Goal: Contribute content: Contribute content

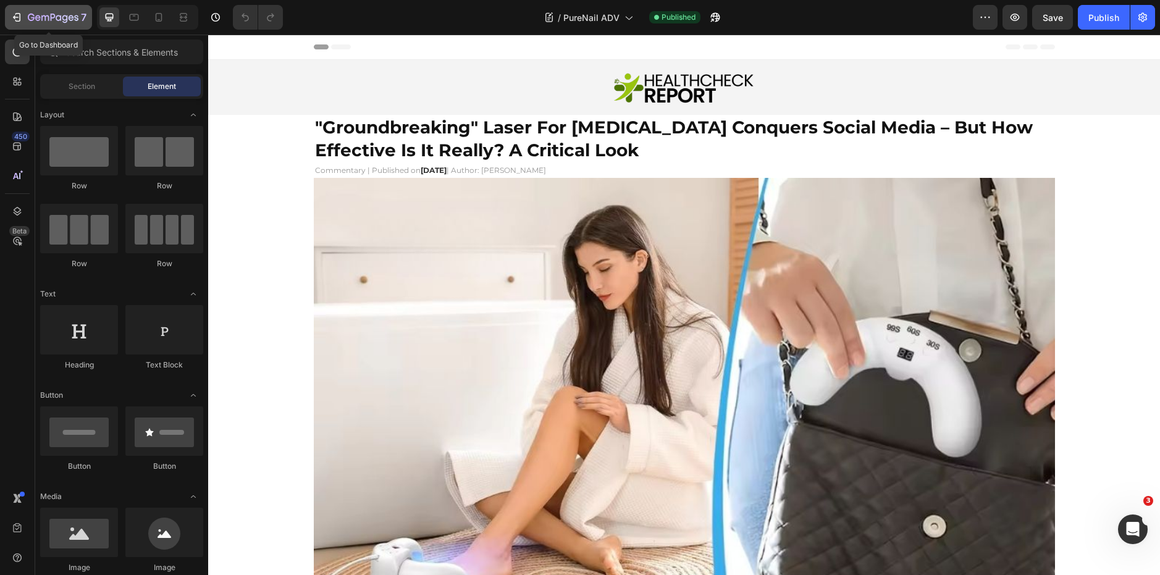
click at [26, 11] on div "7" at bounding box center [48, 17] width 76 height 15
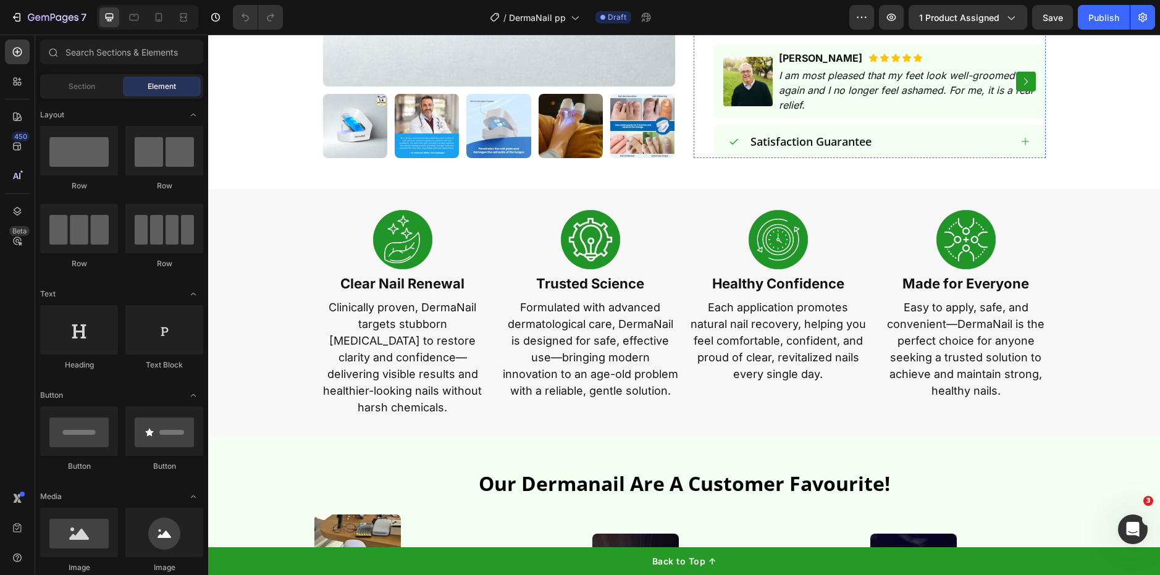
scroll to position [580, 0]
click at [447, 303] on p "Clinically proven, DermaNail targets stubborn [MEDICAL_DATA] to restore clarity…" at bounding box center [402, 356] width 175 height 117
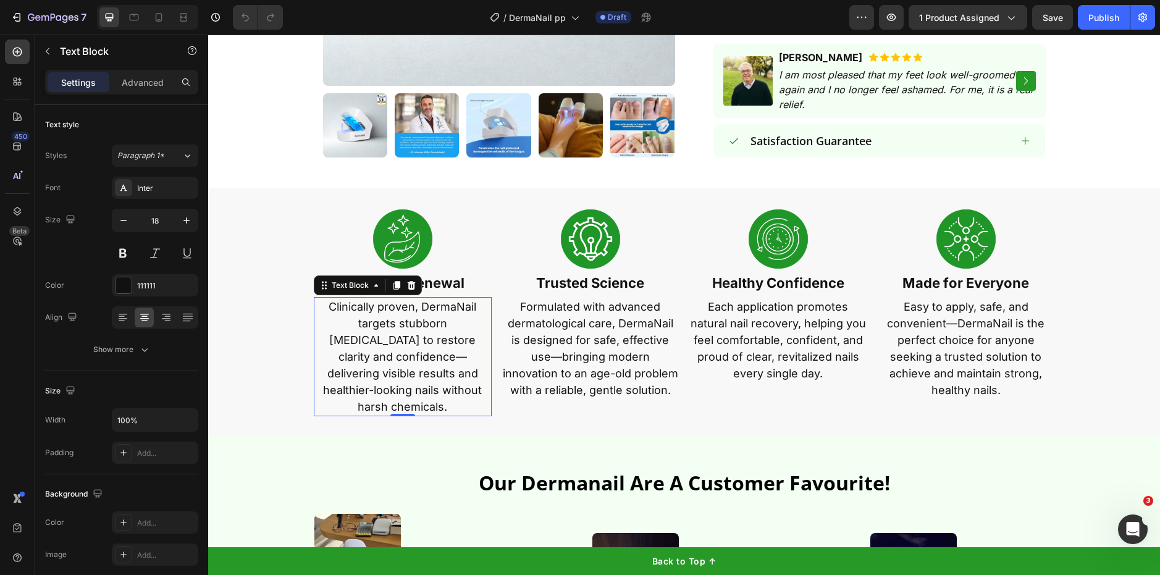
click at [447, 303] on p "Clinically proven, DermaNail targets stubborn [MEDICAL_DATA] to restore clarity…" at bounding box center [402, 356] width 175 height 117
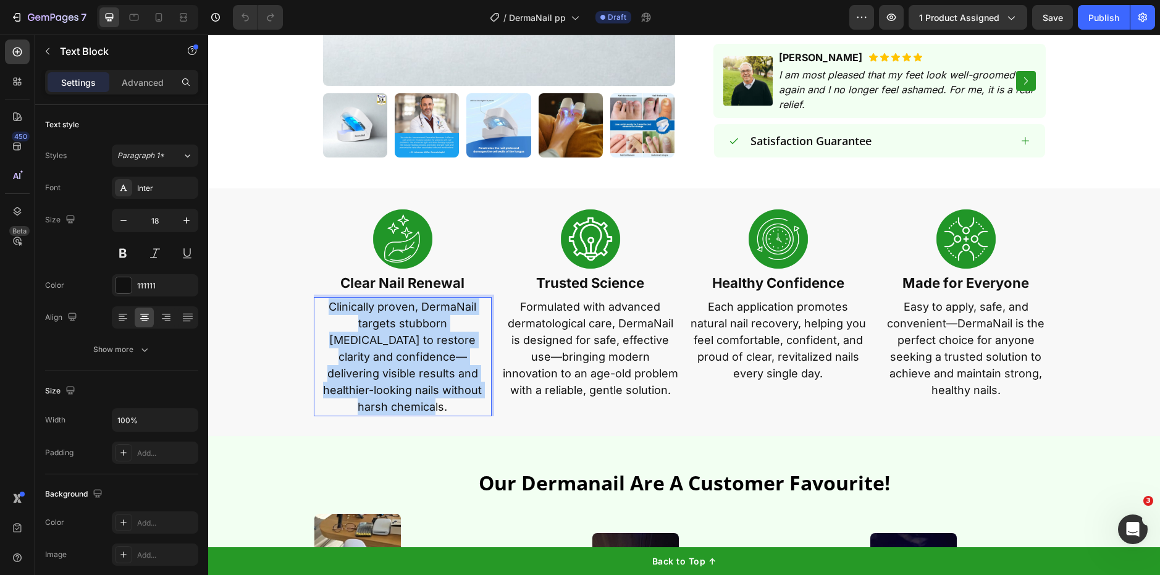
click at [447, 303] on p "Clinically proven, DermaNail targets stubborn [MEDICAL_DATA] to restore clarity…" at bounding box center [402, 356] width 175 height 117
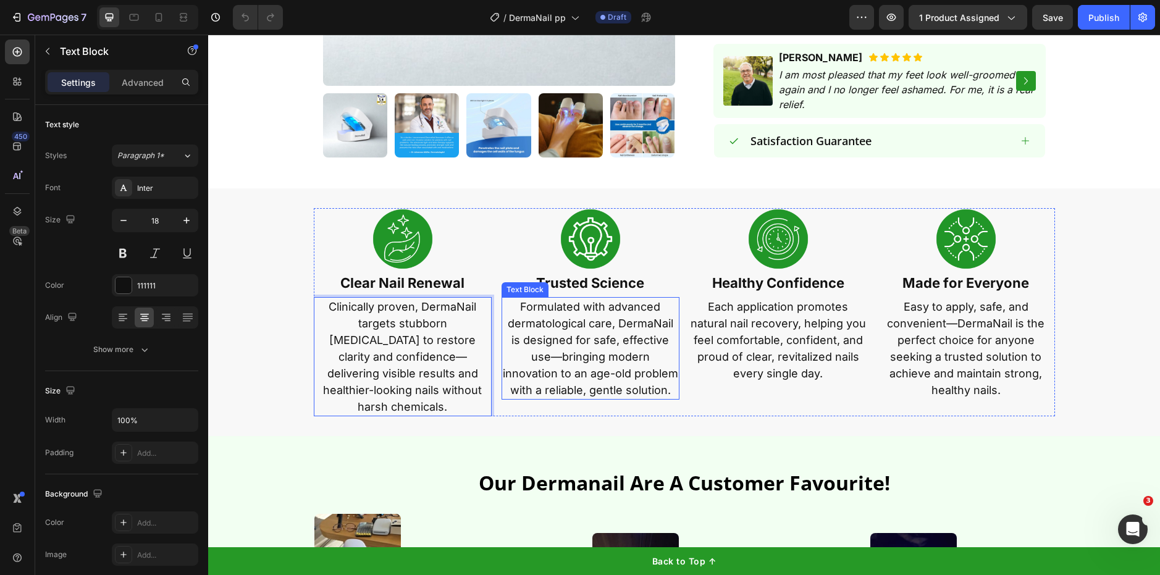
click at [580, 340] on p "Formulated with advanced dermatological care, DermaNail is designed for safe, e…" at bounding box center [590, 348] width 175 height 100
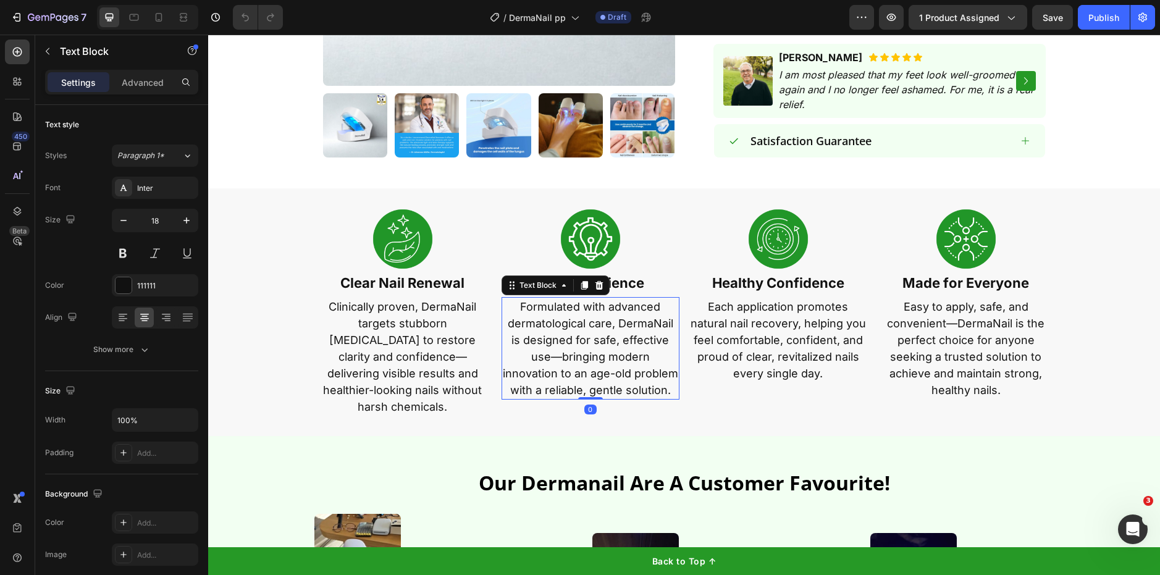
click at [580, 340] on p "Formulated with advanced dermatological care, DermaNail is designed for safe, e…" at bounding box center [590, 348] width 175 height 100
click at [767, 309] on p "Each application promotes natural nail recovery, helping you feel comfortable, …" at bounding box center [777, 339] width 175 height 83
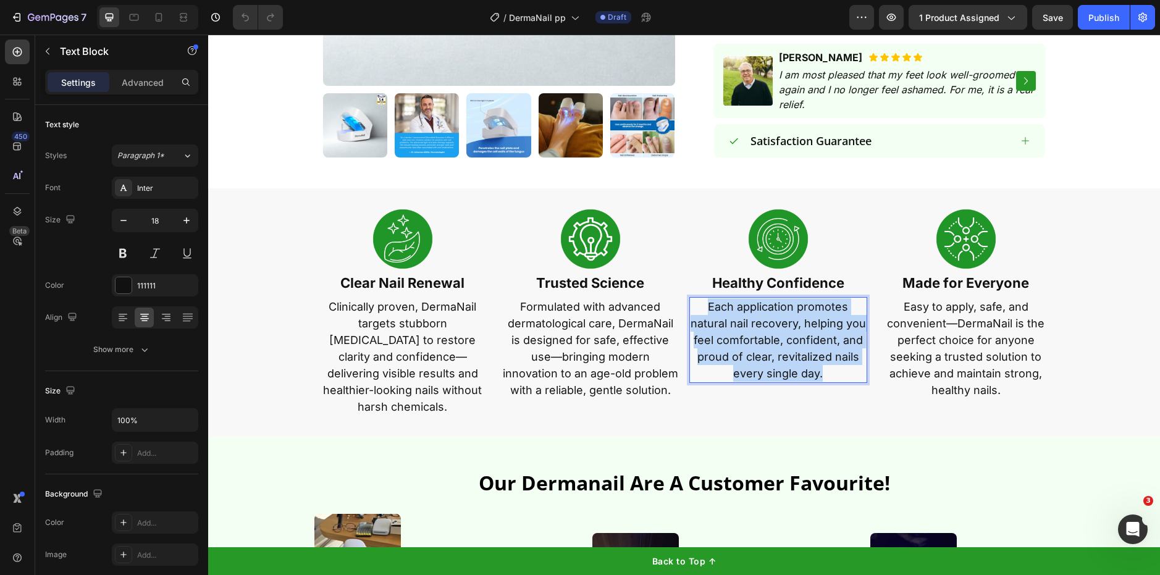
click at [767, 309] on p "Each application promotes natural nail recovery, helping you feel comfortable, …" at bounding box center [777, 339] width 175 height 83
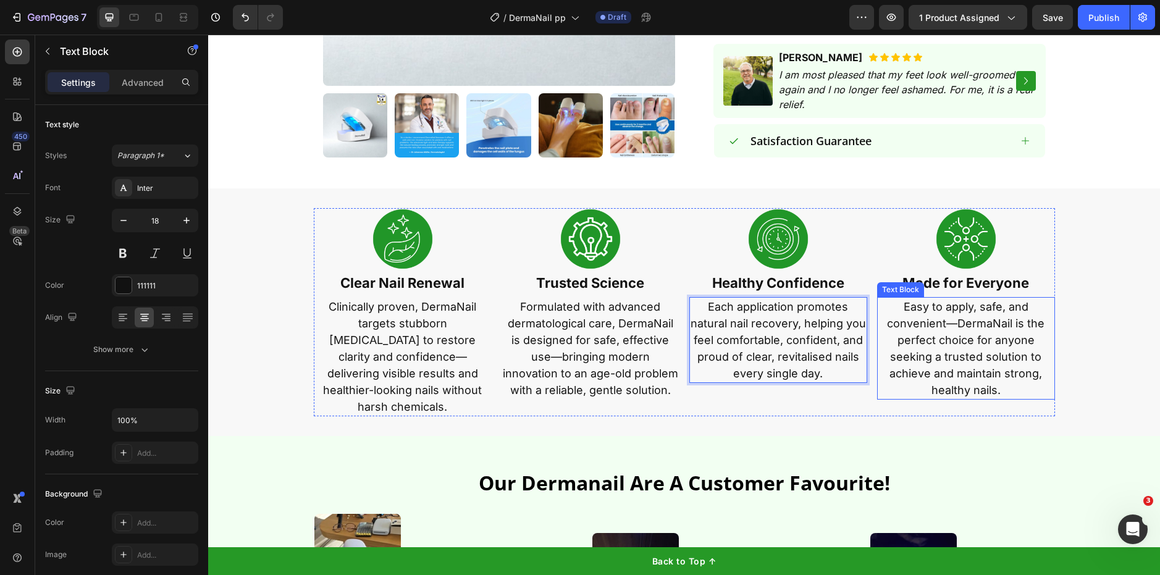
click at [928, 329] on p "Easy to apply, safe, and convenient—DermaNail is the perfect choice for anyone …" at bounding box center [965, 348] width 175 height 100
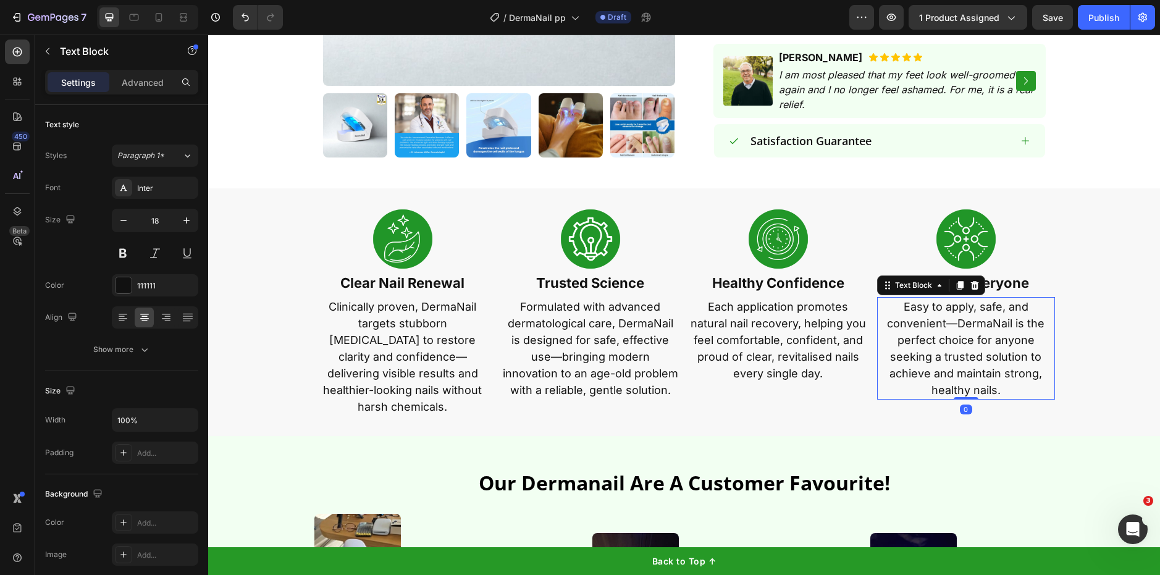
click at [928, 329] on p "Easy to apply, safe, and convenient—DermaNail is the perfect choice for anyone …" at bounding box center [965, 348] width 175 height 100
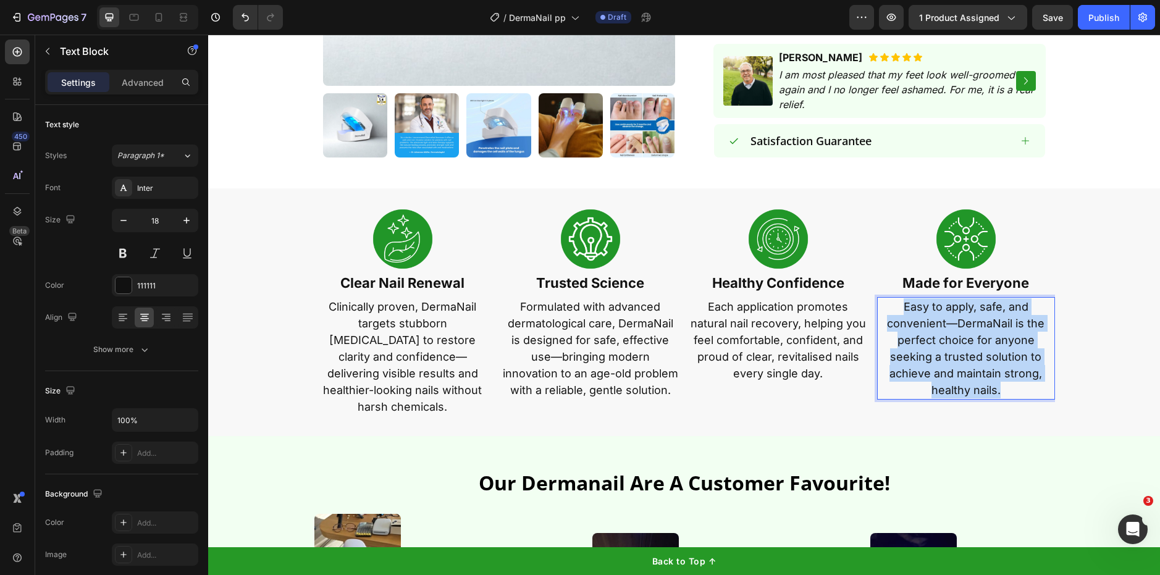
click at [928, 329] on p "Easy to apply, safe, and convenient—DermaNail is the perfect choice for anyone …" at bounding box center [965, 348] width 175 height 100
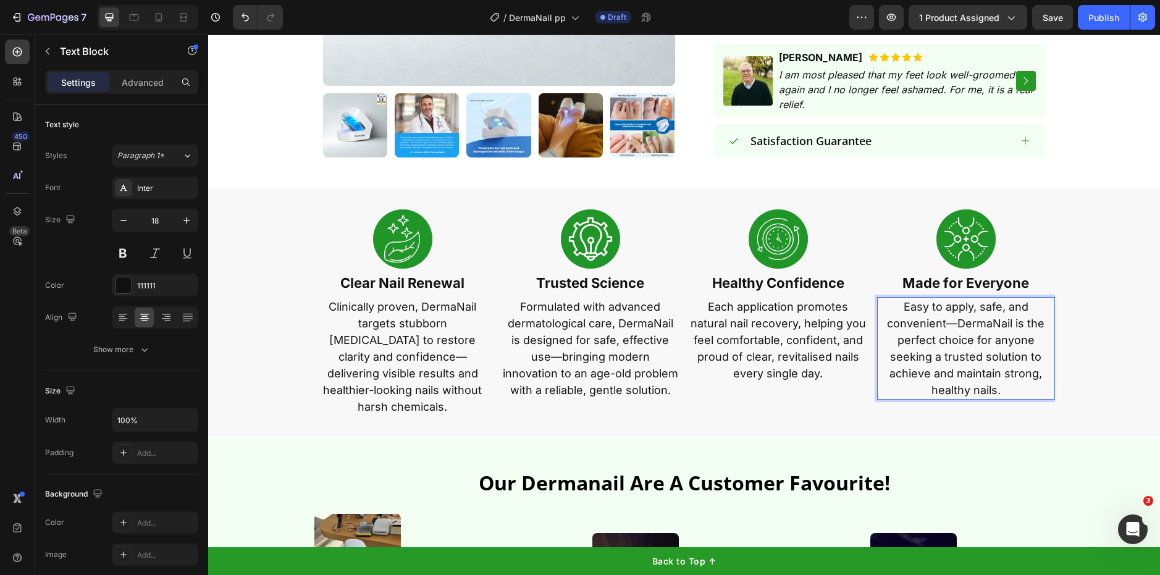
scroll to position [747, 0]
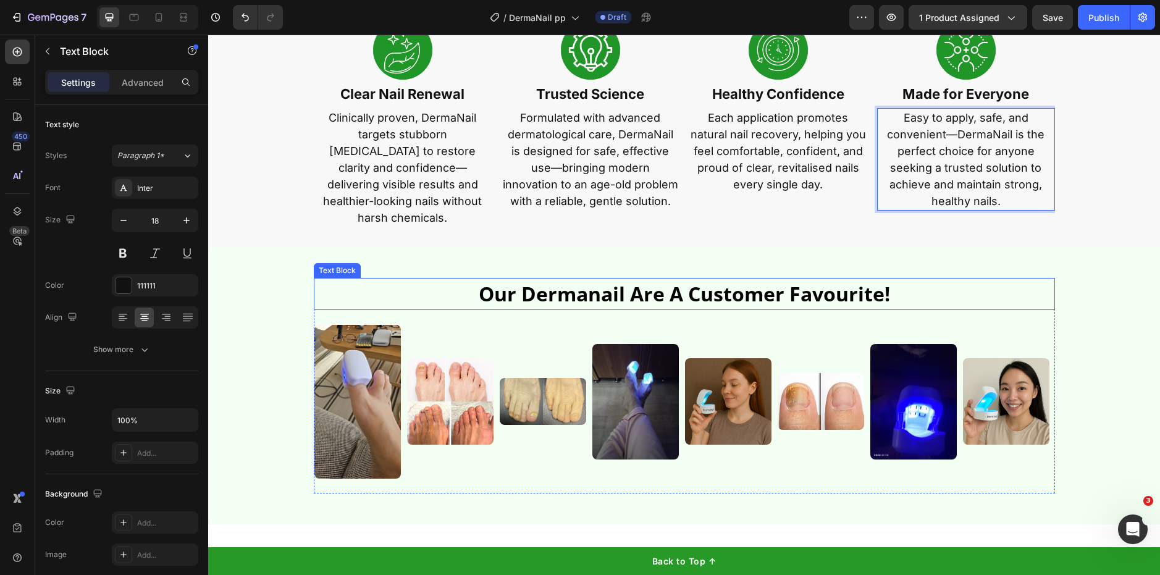
click at [642, 280] on p "our dermanail are a customer favourite!" at bounding box center [684, 294] width 739 height 30
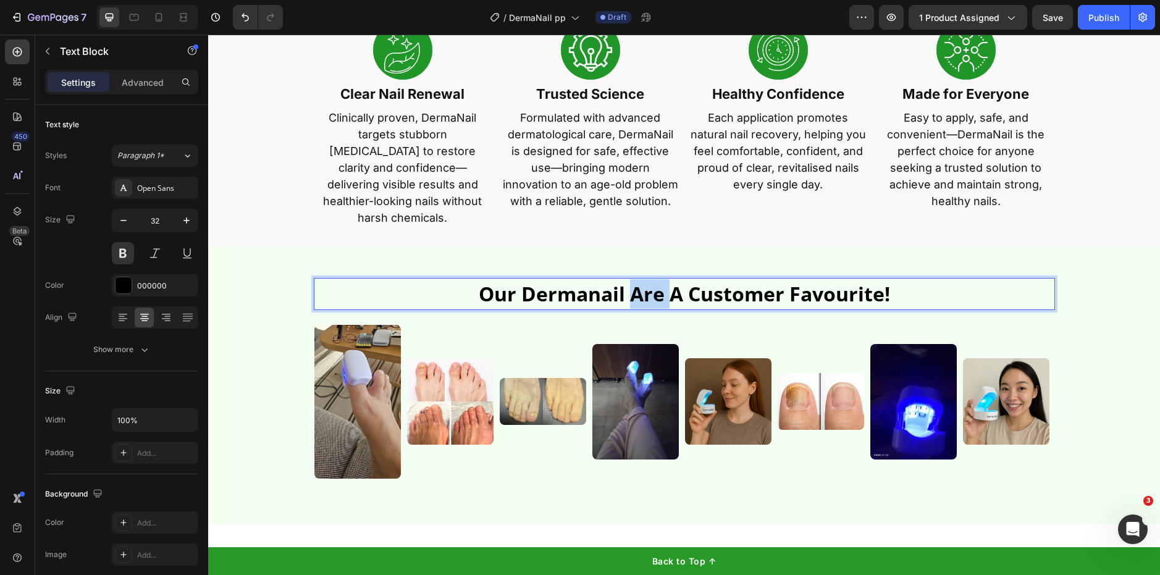
click at [642, 280] on p "our dermanail are a customer favourite!" at bounding box center [684, 294] width 739 height 30
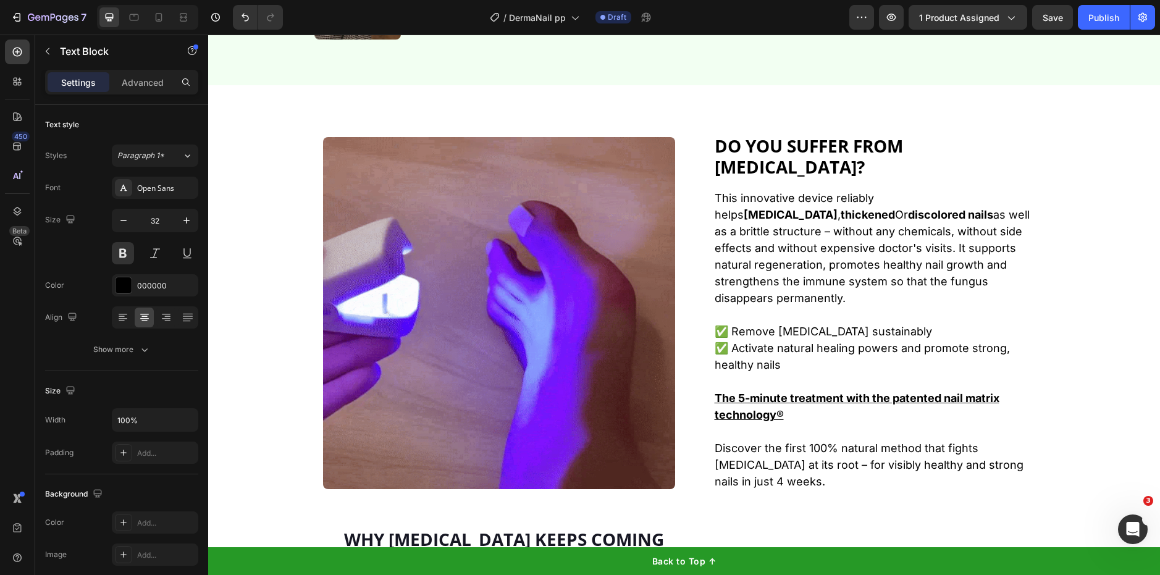
scroll to position [1187, 0]
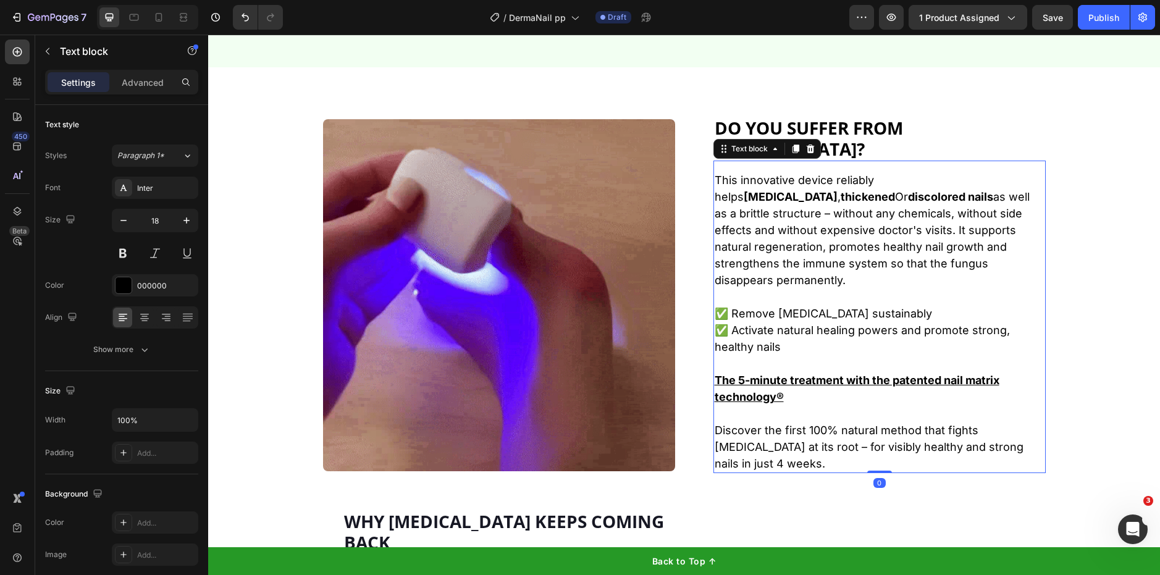
click at [777, 192] on p "This innovative device reliably helps [MEDICAL_DATA] , thickened Or discolored …" at bounding box center [880, 230] width 330 height 117
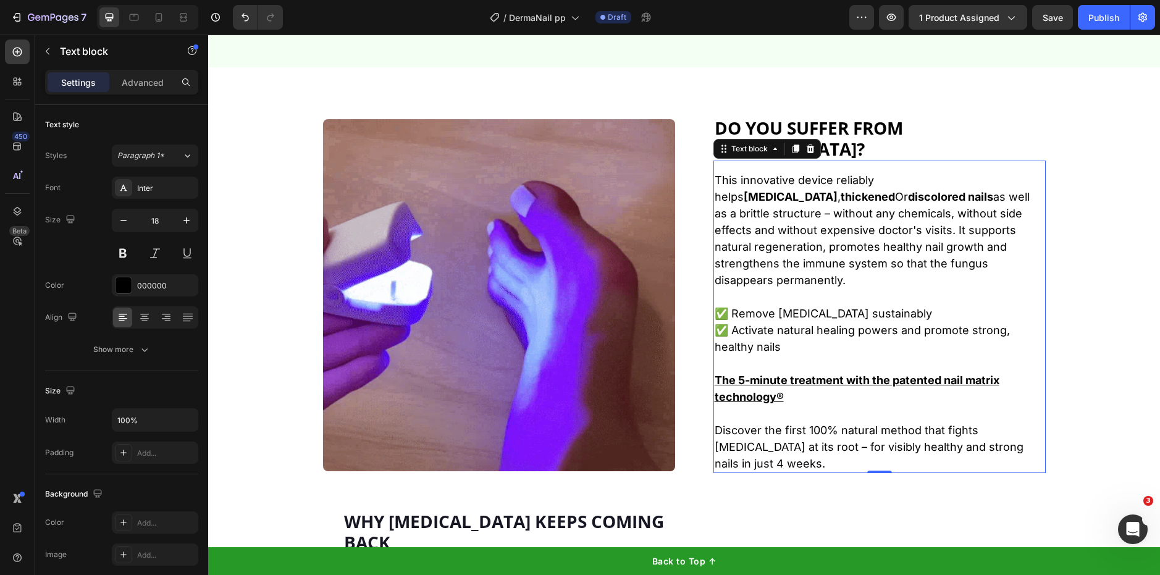
click at [764, 288] on p "Rich Text Editor. Editing area: main" at bounding box center [880, 296] width 330 height 17
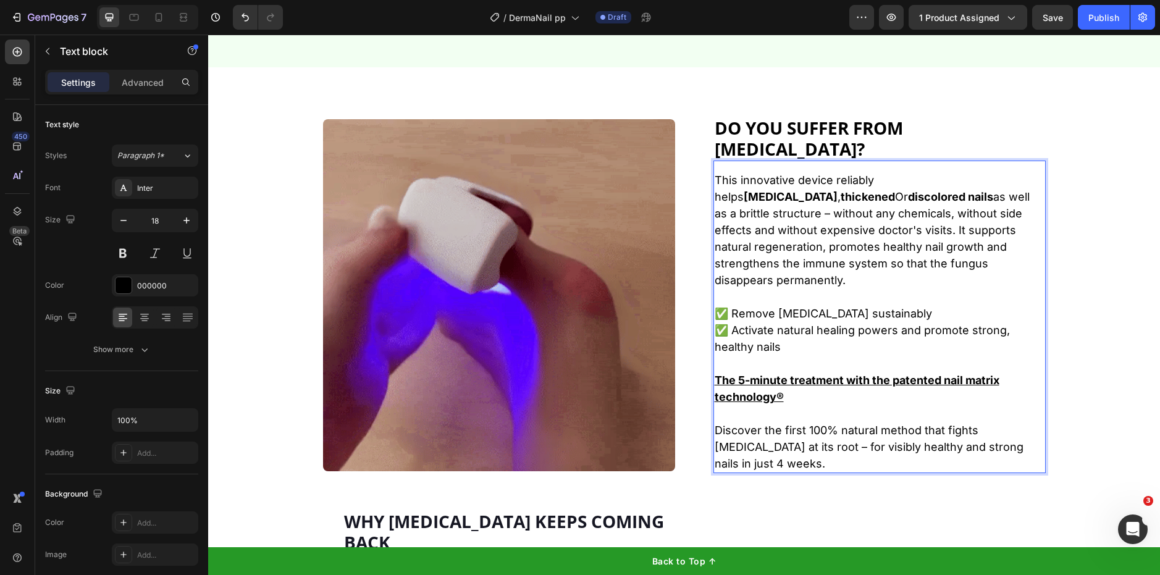
click at [764, 288] on p "Rich Text Editor. Editing area: main" at bounding box center [880, 296] width 330 height 17
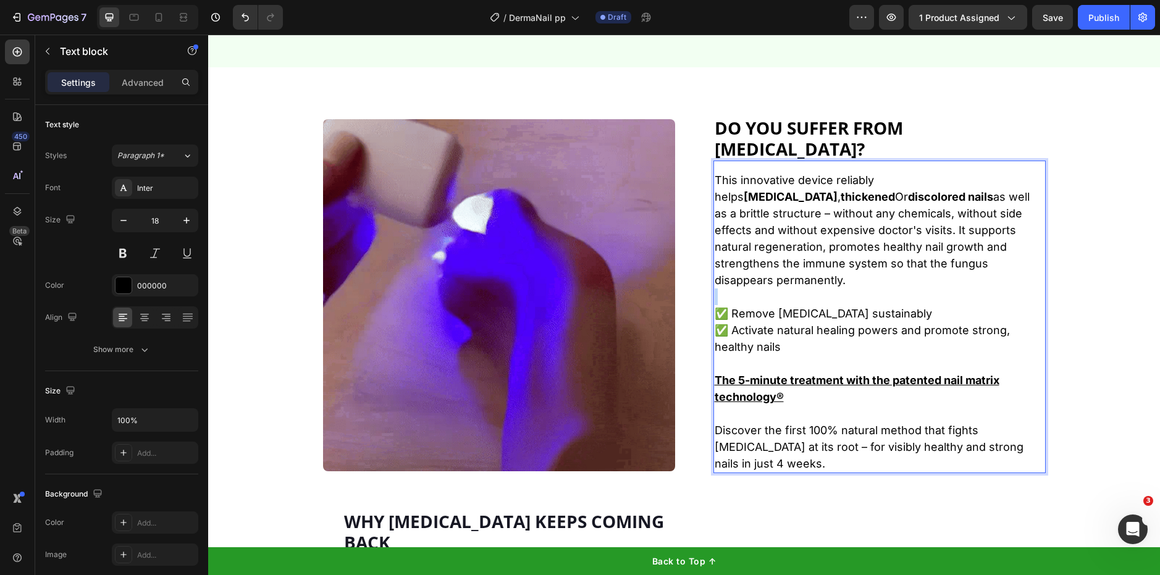
click at [764, 288] on p "Rich Text Editor. Editing area: main" at bounding box center [880, 296] width 330 height 17
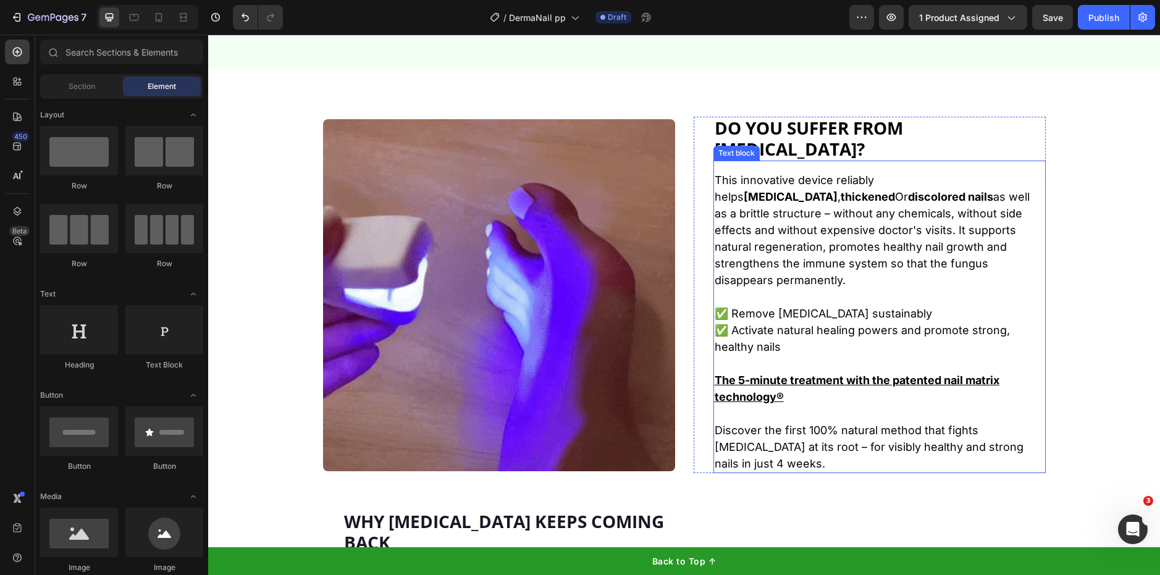
drag, startPoint x: 1033, startPoint y: 435, endPoint x: 871, endPoint y: 402, distance: 165.8
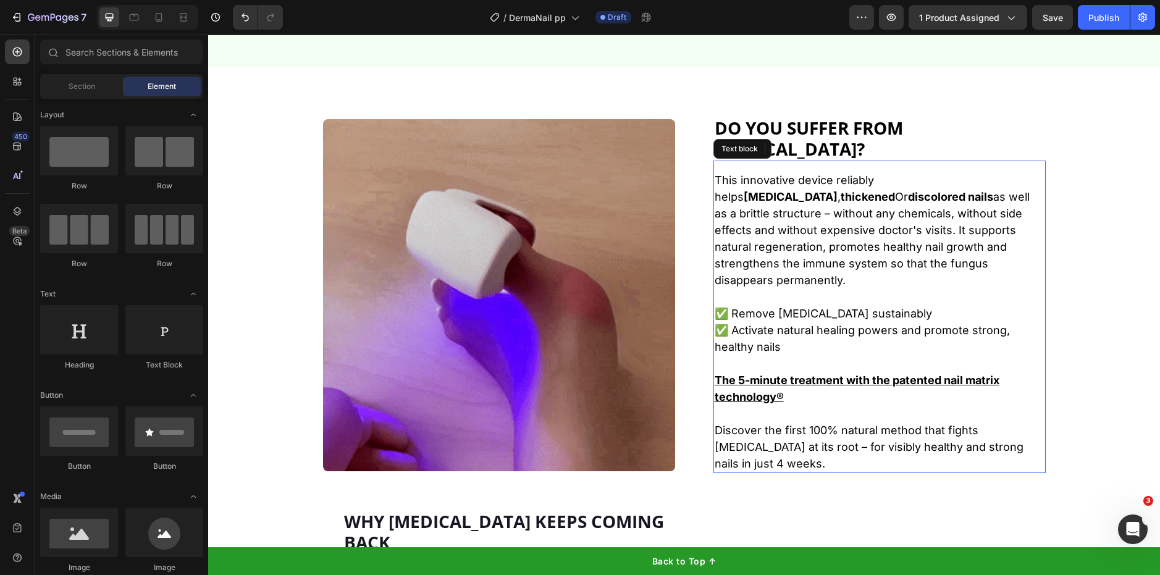
click at [888, 410] on div "This innovative device reliably helps [MEDICAL_DATA] , thickened Or discolored …" at bounding box center [879, 321] width 332 height 303
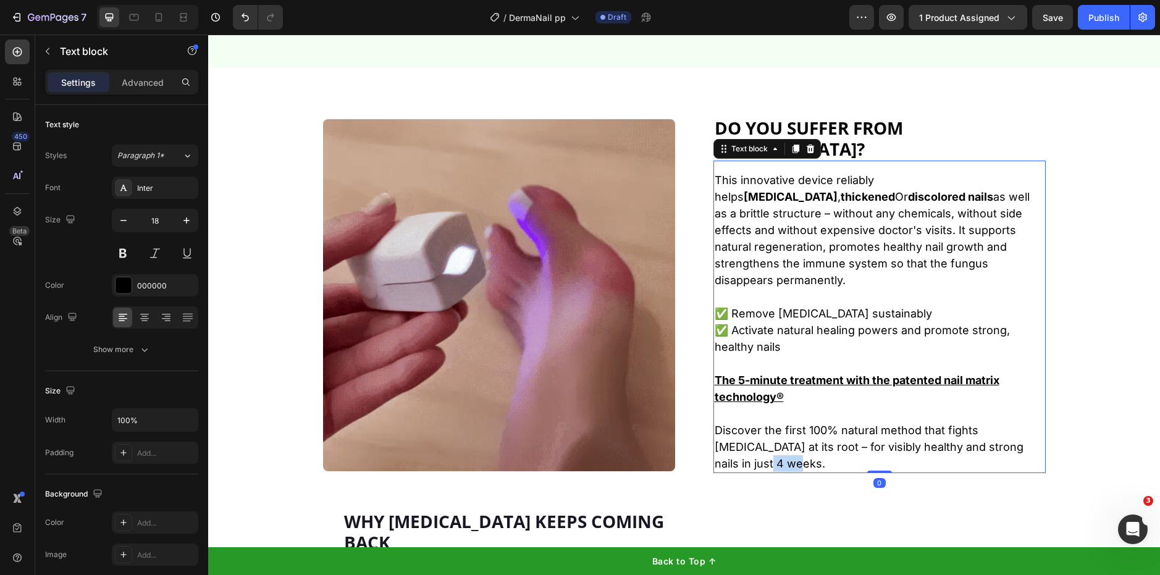
click at [1015, 427] on p "Discover the first 100% natural method that fights [MEDICAL_DATA] at its root –…" at bounding box center [880, 447] width 330 height 50
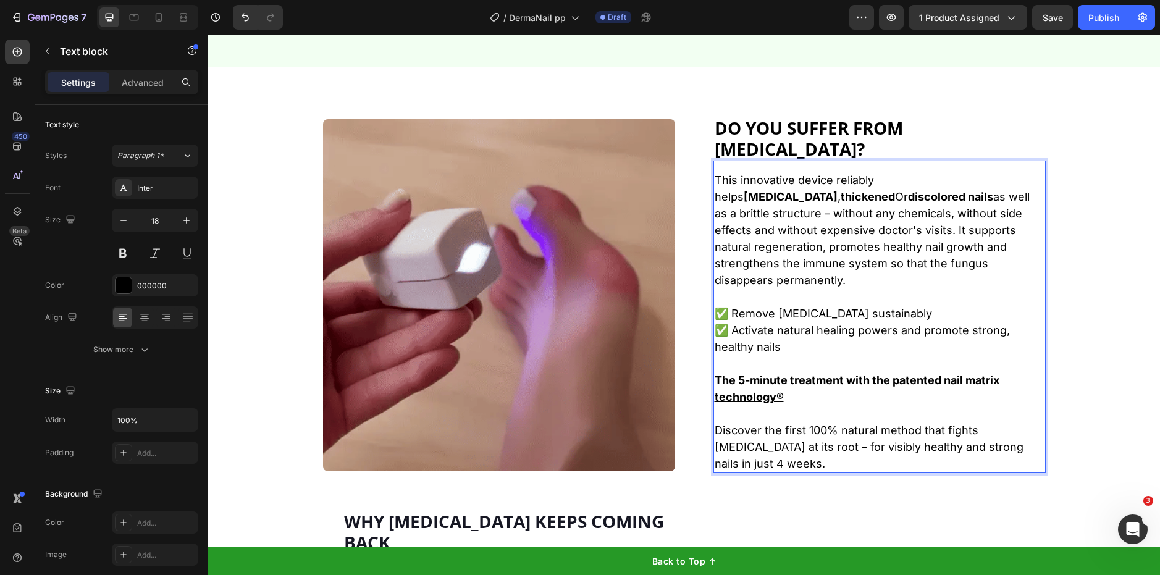
click at [891, 224] on p "This innovative device reliably helps [MEDICAL_DATA] , thickened Or discolored …" at bounding box center [880, 230] width 330 height 117
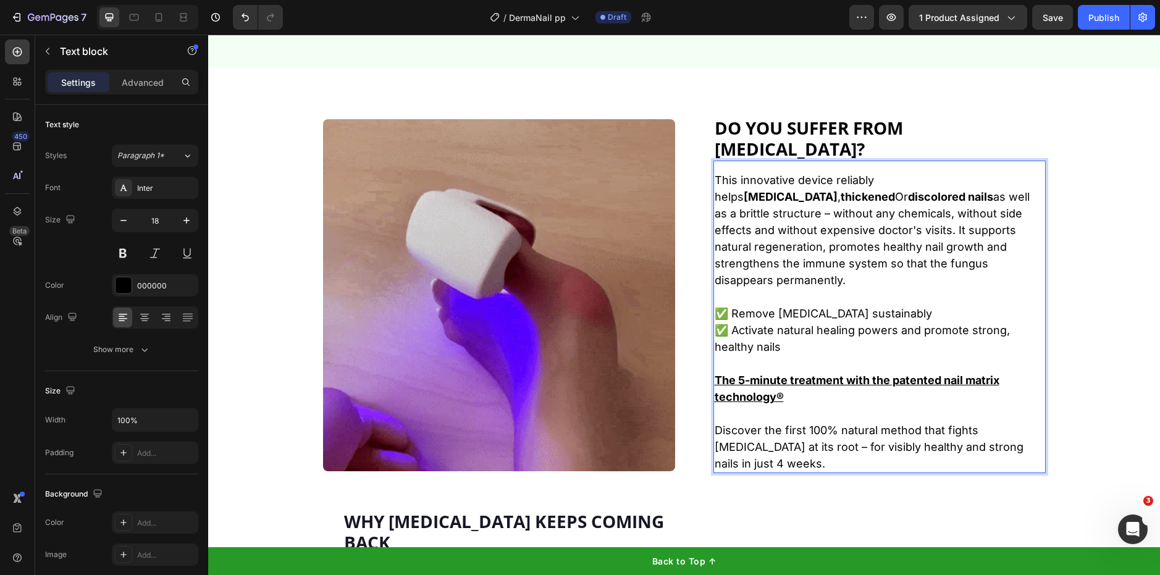
click at [891, 224] on p "This innovative device reliably helps [MEDICAL_DATA] , thickened Or discolored …" at bounding box center [880, 230] width 330 height 117
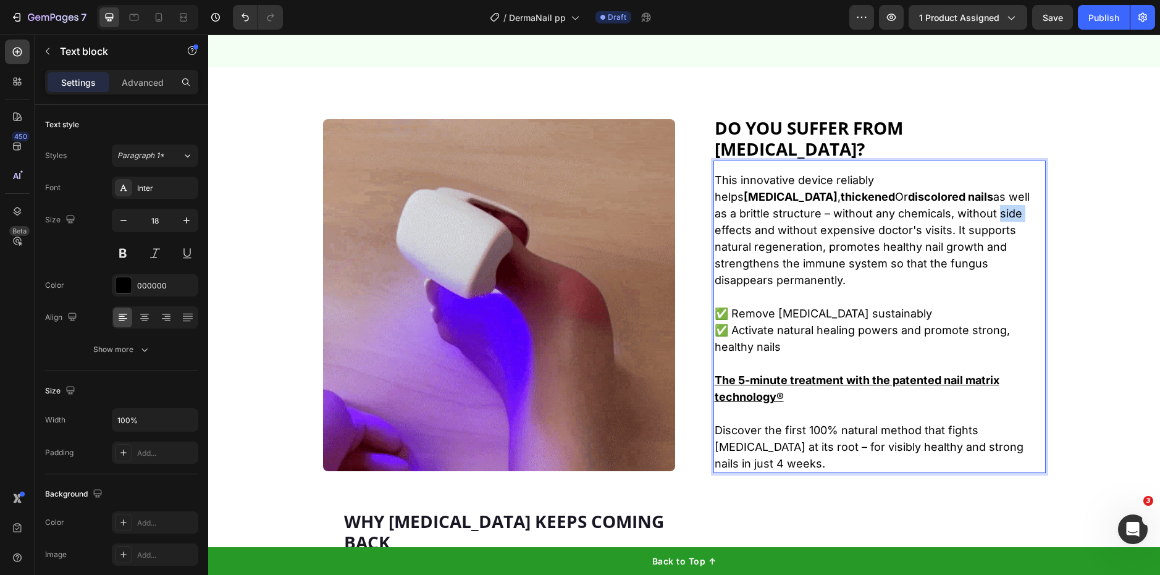
click at [891, 224] on p "This innovative device reliably helps [MEDICAL_DATA] , thickened Or discolored …" at bounding box center [880, 230] width 330 height 117
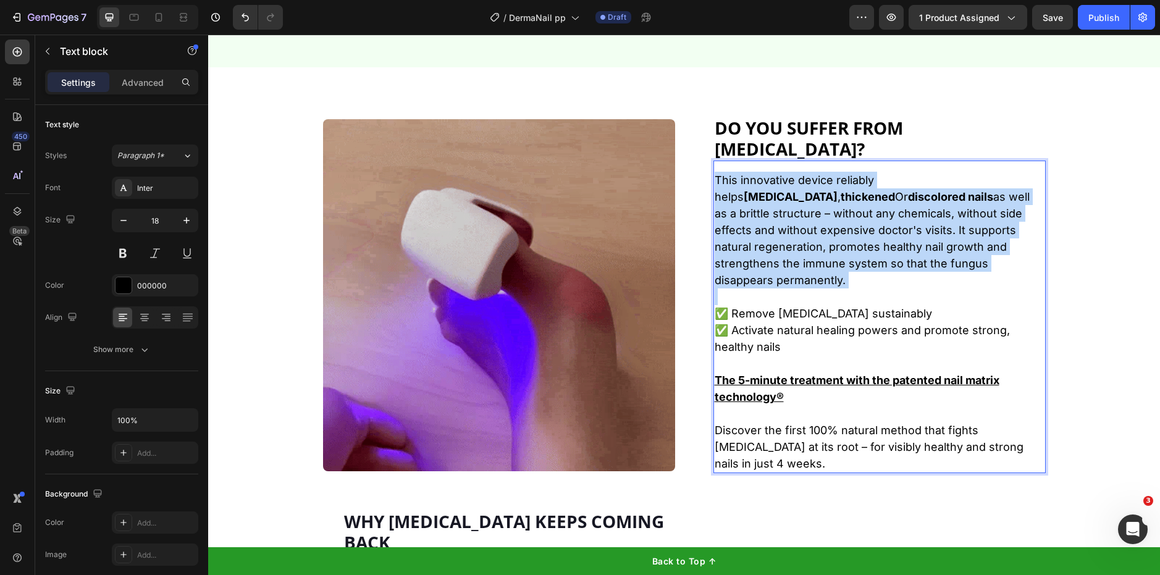
click at [891, 224] on p "This innovative device reliably helps [MEDICAL_DATA] , thickened Or discolored …" at bounding box center [880, 230] width 330 height 117
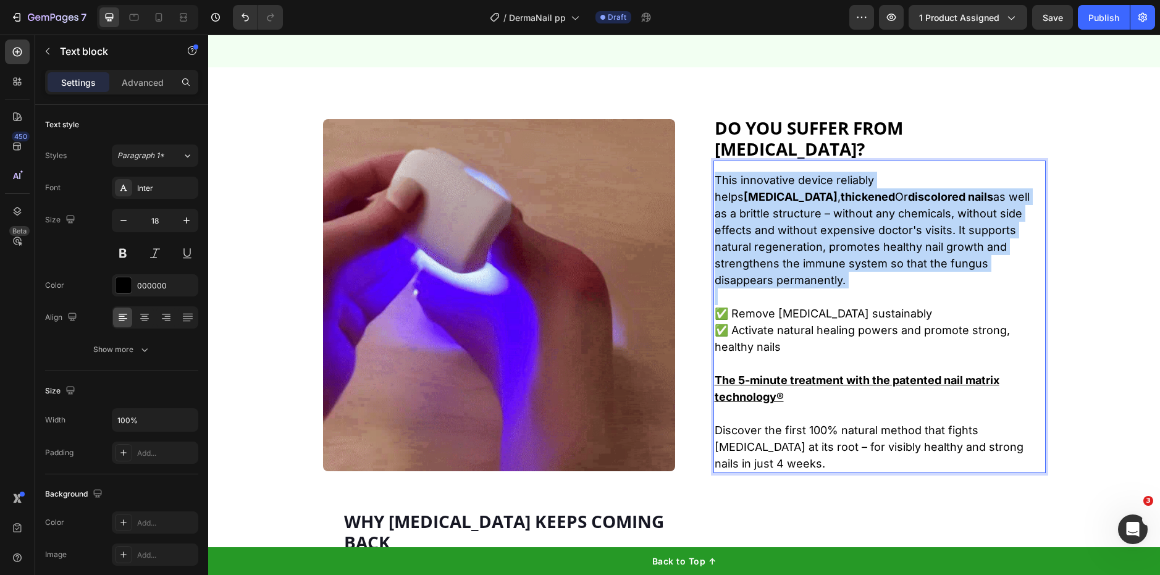
click at [891, 224] on p "This innovative device reliably helps [MEDICAL_DATA] , thickened Or discolored …" at bounding box center [880, 230] width 330 height 117
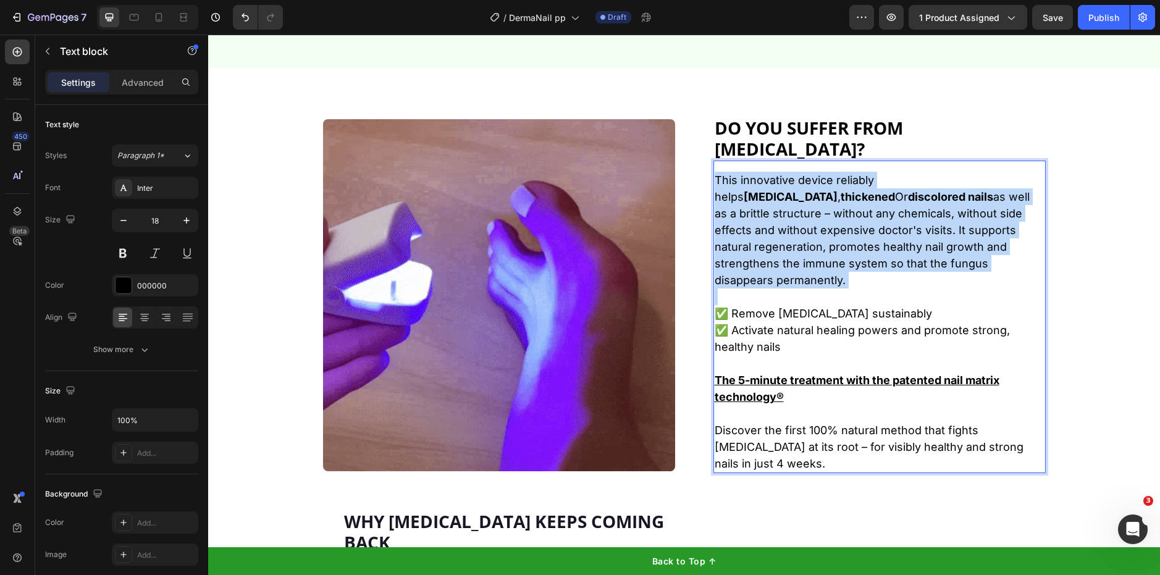
click at [891, 224] on p "This innovative device reliably helps [MEDICAL_DATA] , thickened Or discolored …" at bounding box center [880, 230] width 330 height 117
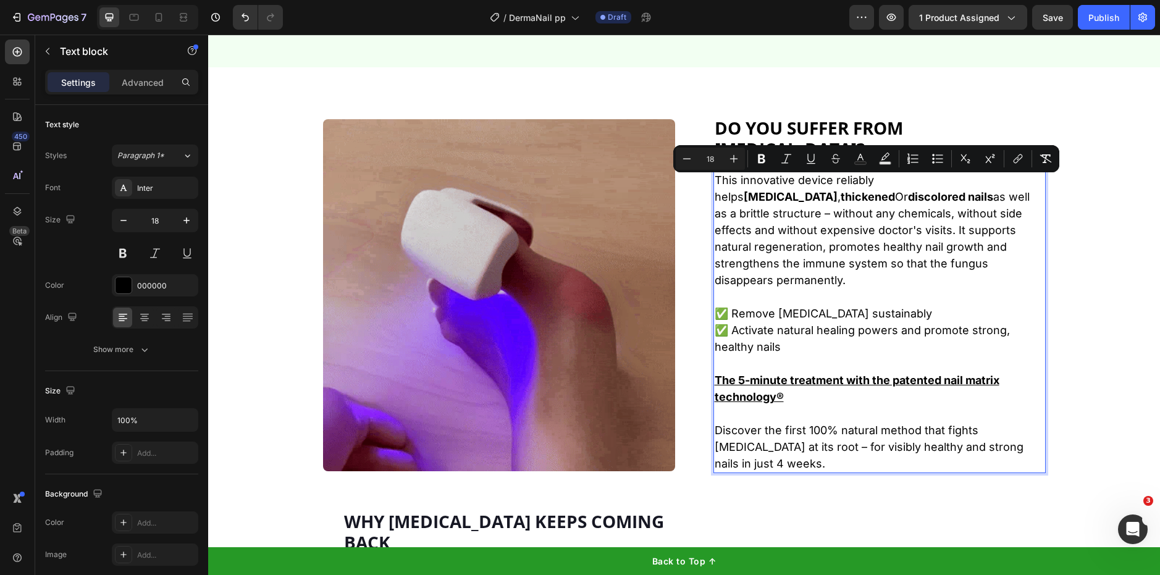
click at [803, 257] on p "This innovative device reliably helps [MEDICAL_DATA] , thickened Or discolored …" at bounding box center [880, 230] width 330 height 117
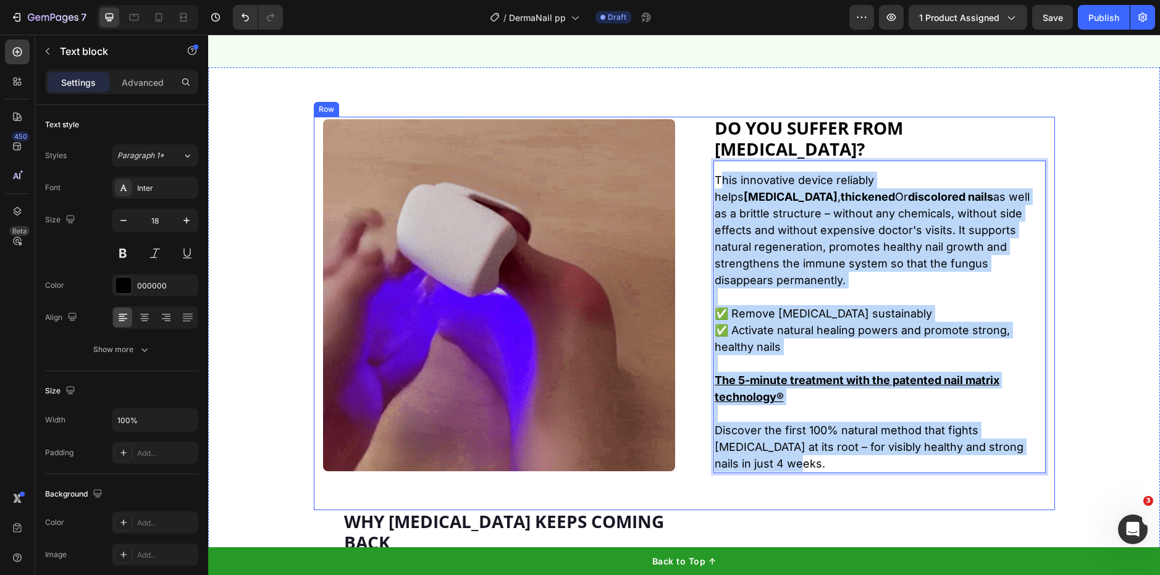
drag, startPoint x: 715, startPoint y: 178, endPoint x: 1029, endPoint y: 455, distance: 418.7
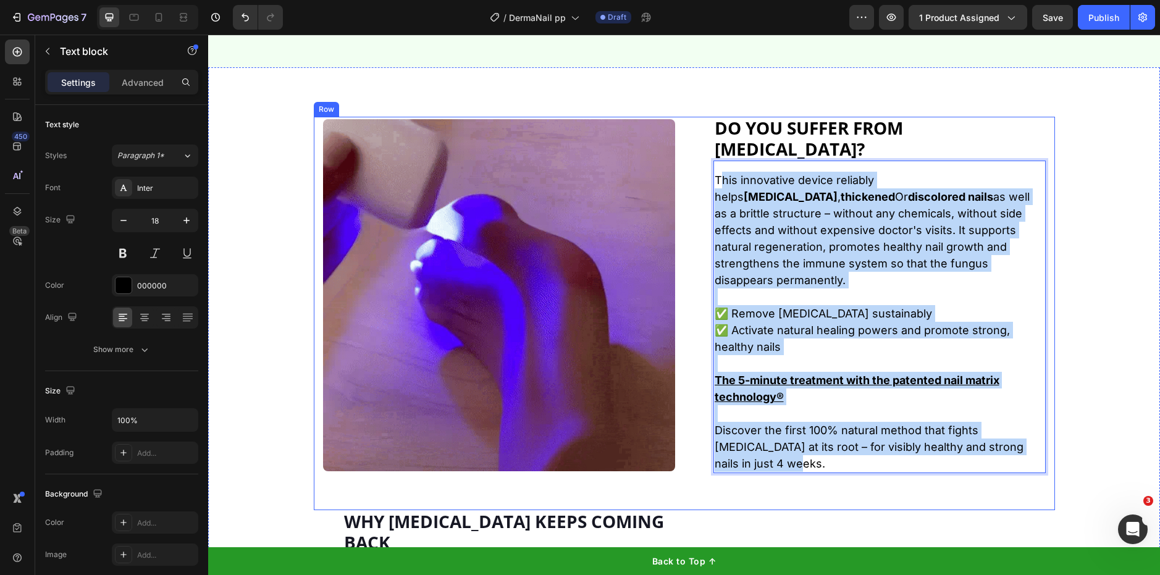
click at [1029, 455] on div "Image Do you suffer from [MEDICAL_DATA]? Heading This innovative device reliabl…" at bounding box center [870, 295] width 352 height 356
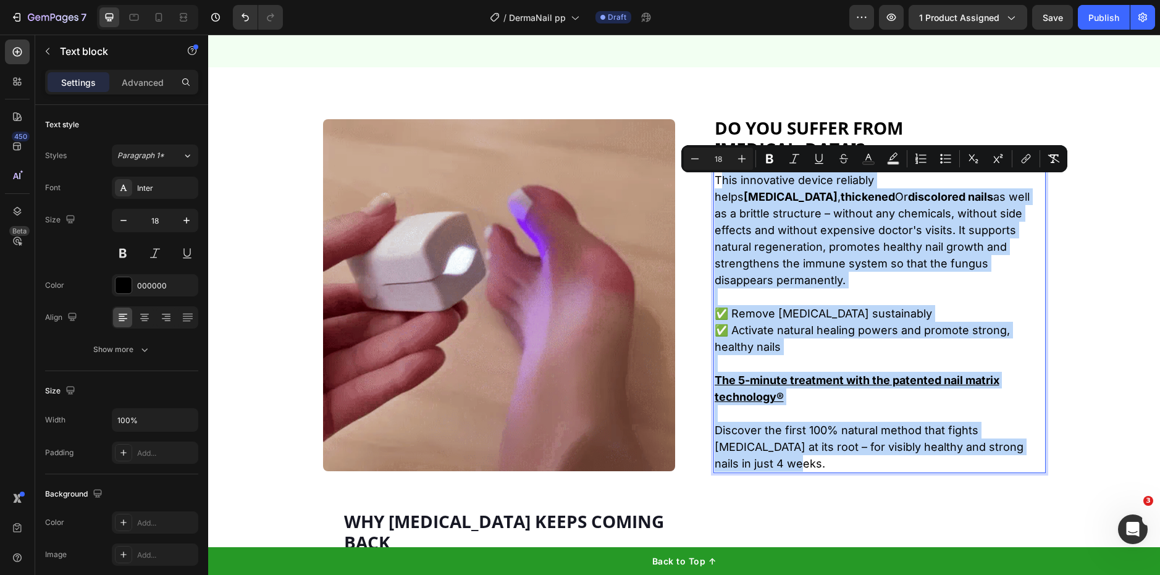
click at [887, 309] on p "✅ Remove [MEDICAL_DATA] sustainably ✅ Activate natural healing powers and promo…" at bounding box center [880, 330] width 330 height 50
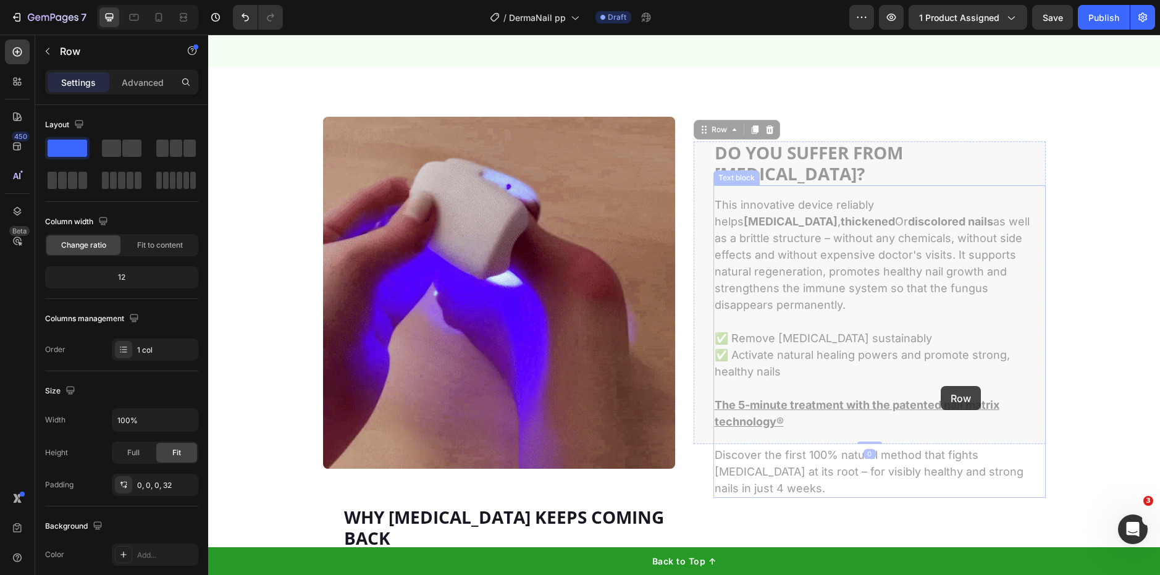
drag, startPoint x: 708, startPoint y: 181, endPoint x: 1008, endPoint y: 442, distance: 397.5
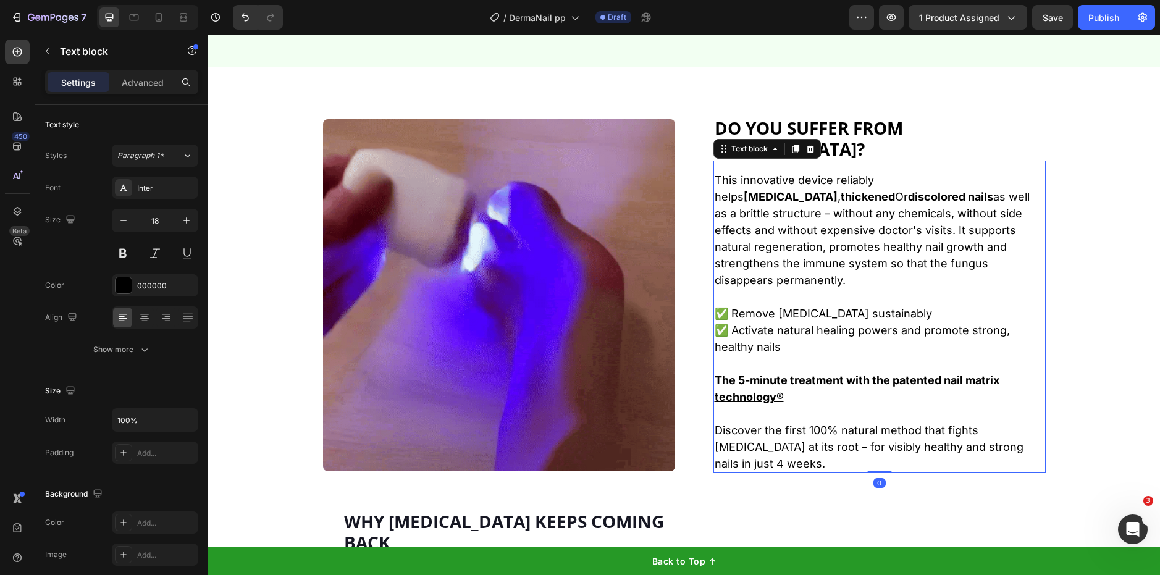
click at [937, 358] on p "Rich Text Editor. Editing area: main" at bounding box center [880, 363] width 330 height 17
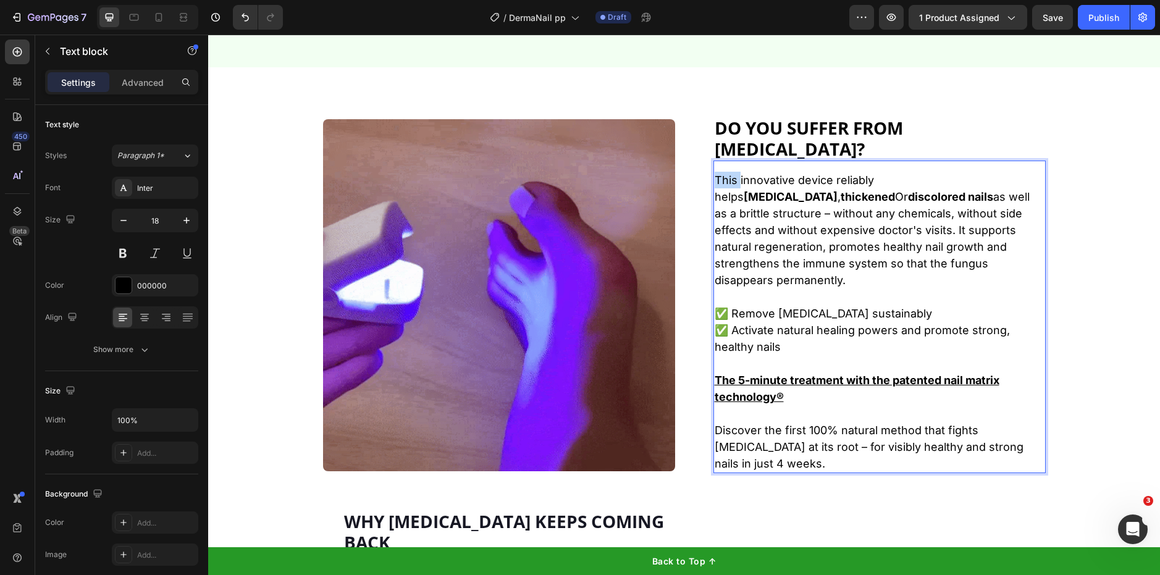
click at [715, 182] on p "This innovative device reliably helps [MEDICAL_DATA] , thickened Or discolored …" at bounding box center [880, 230] width 330 height 117
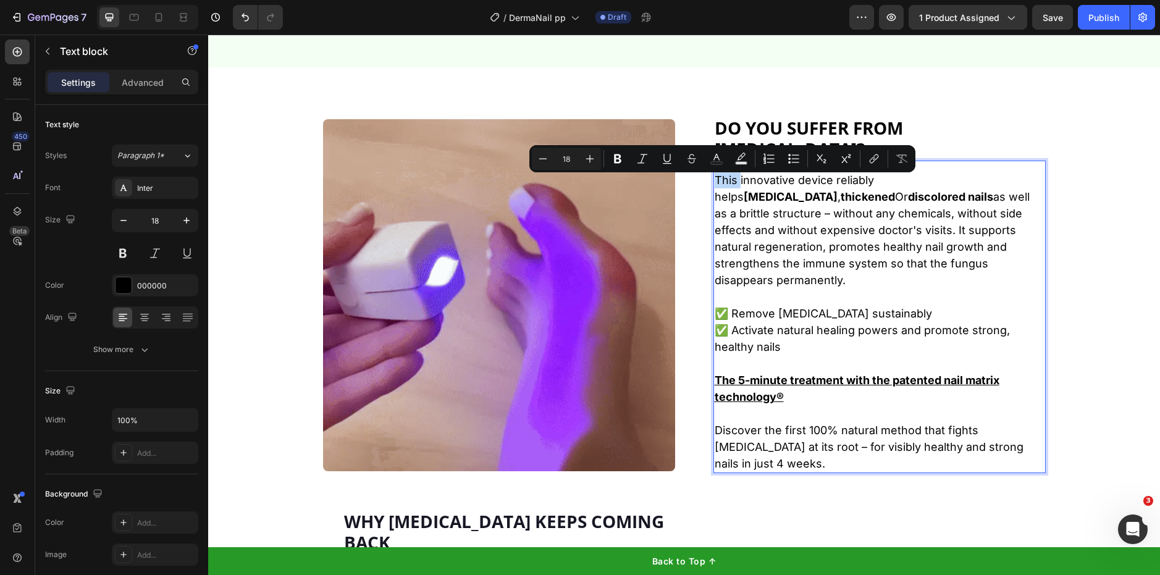
click at [716, 183] on p "This innovative device reliably helps [MEDICAL_DATA] , thickened Or discolored …" at bounding box center [880, 230] width 330 height 117
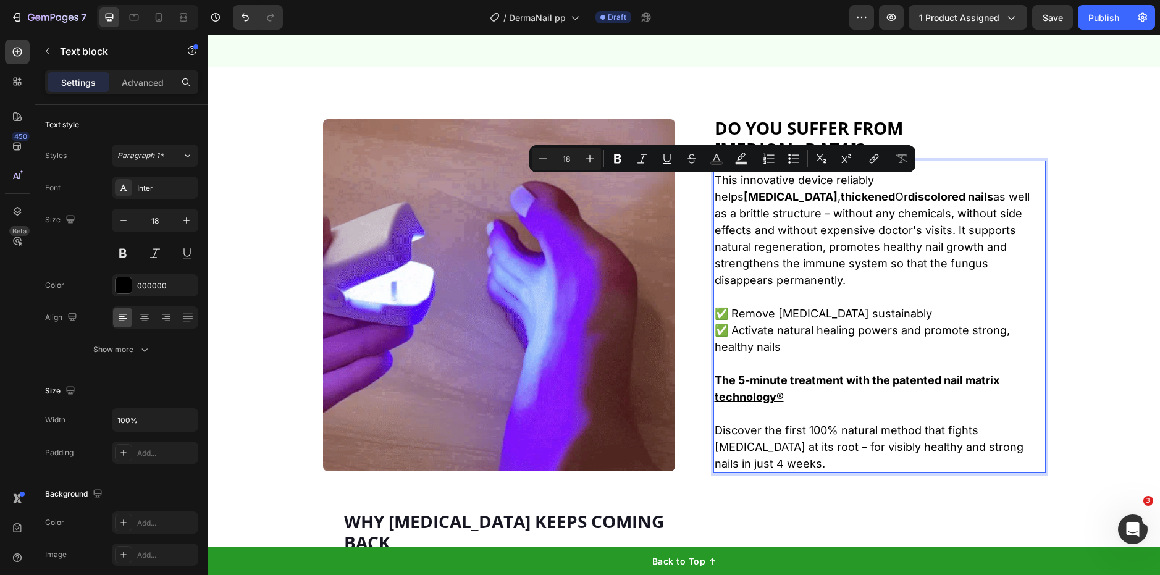
click at [774, 220] on p "This innovative device reliably helps [MEDICAL_DATA] , thickened Or discolored …" at bounding box center [880, 230] width 330 height 117
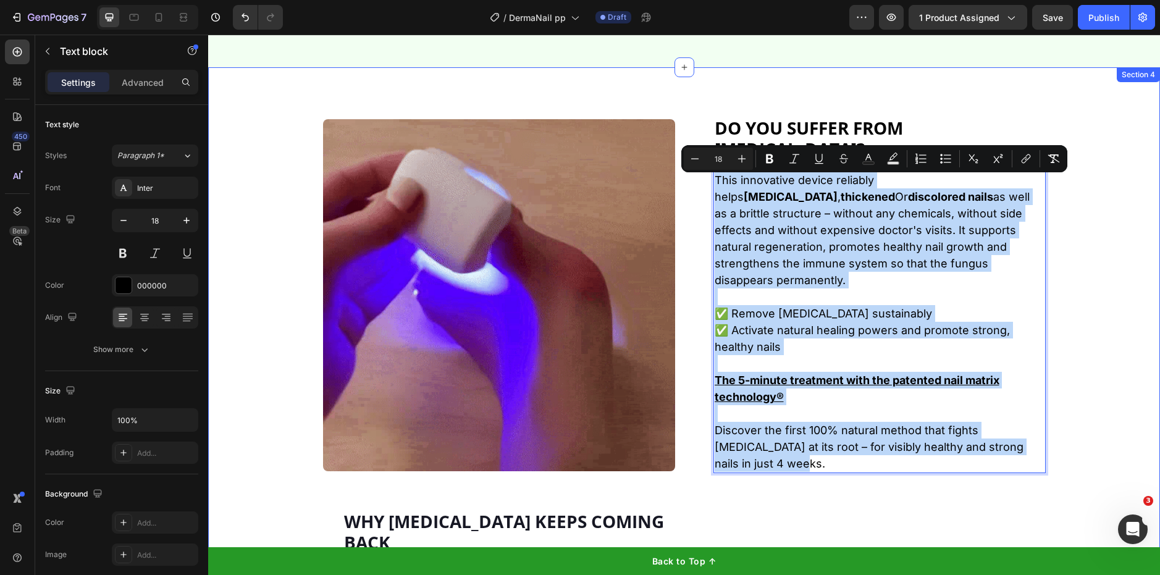
drag, startPoint x: 713, startPoint y: 188, endPoint x: 1083, endPoint y: 463, distance: 460.8
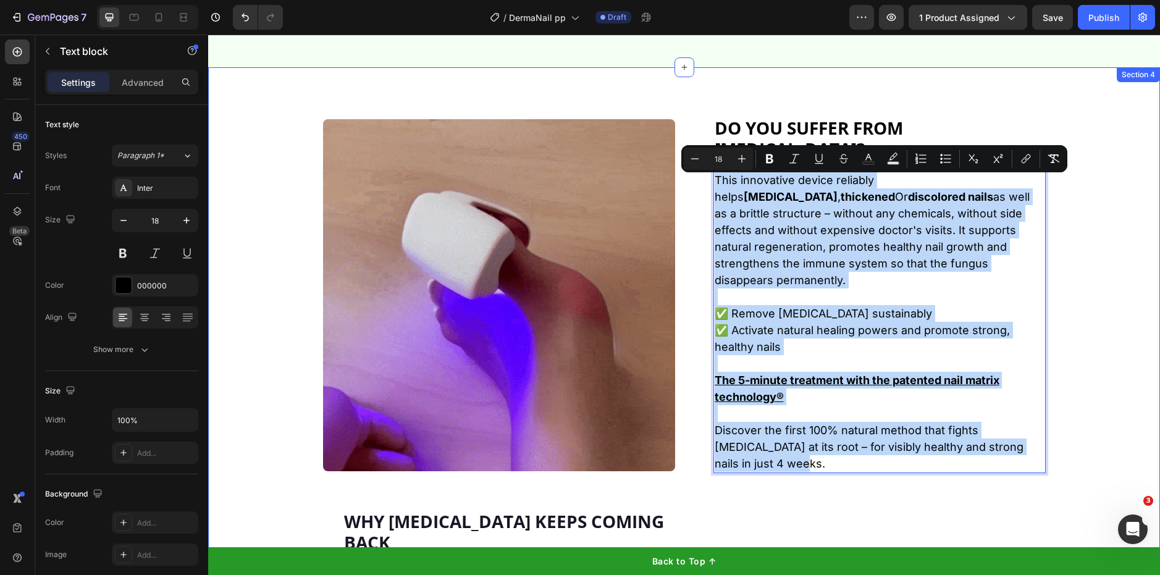
click at [1083, 463] on div "Image Do you suffer from [MEDICAL_DATA]? Heading This innovative device reliabl…" at bounding box center [684, 425] width 952 height 616
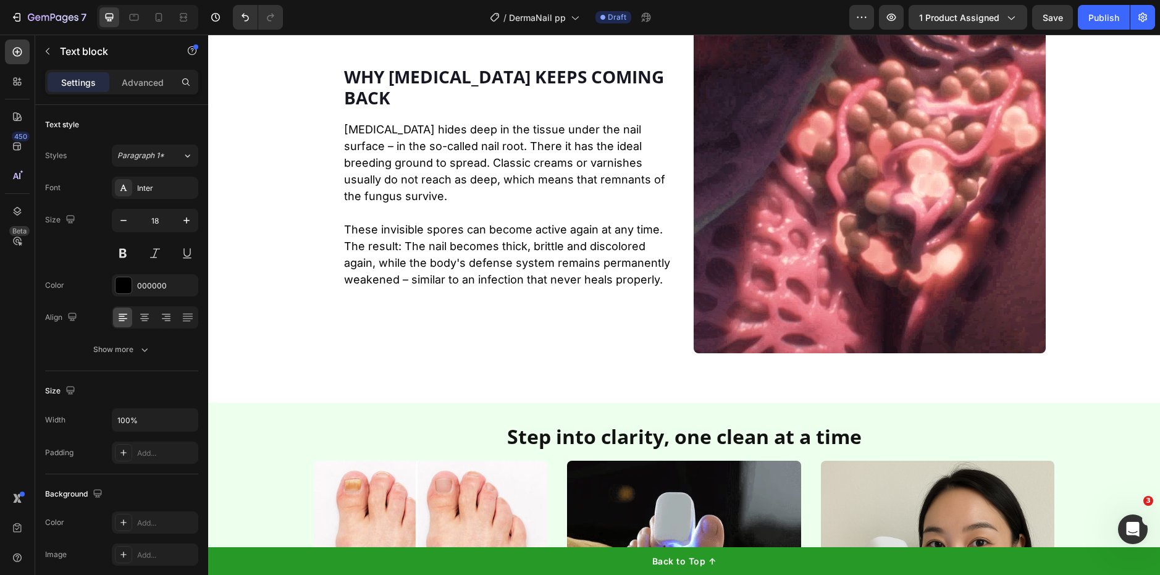
scroll to position [1628, 0]
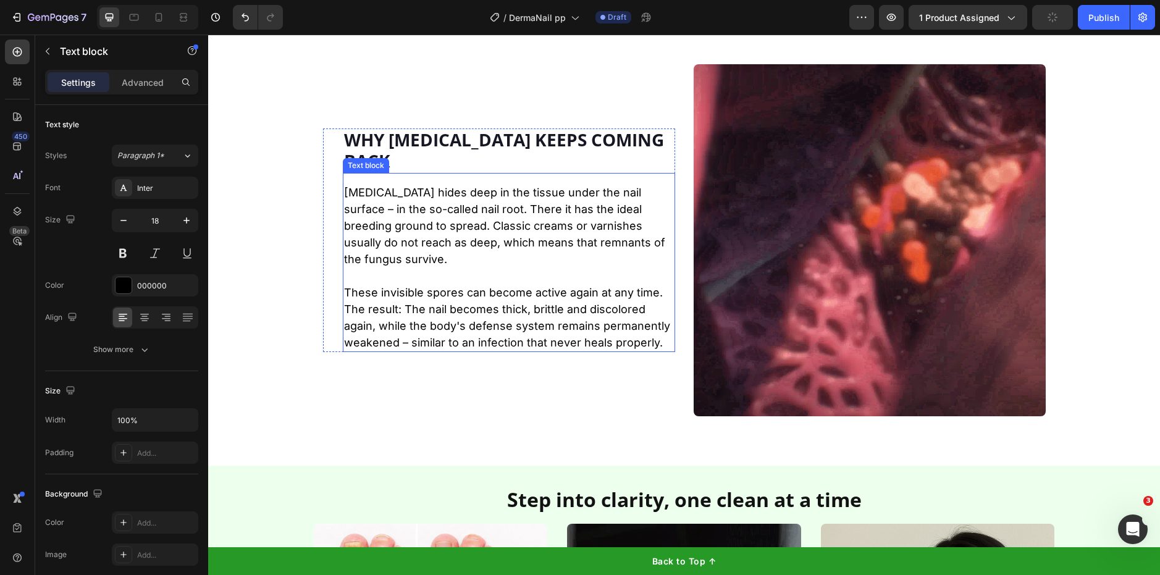
click at [481, 306] on p "These invisible spores can become active again at any time. The result: The nai…" at bounding box center [509, 317] width 330 height 67
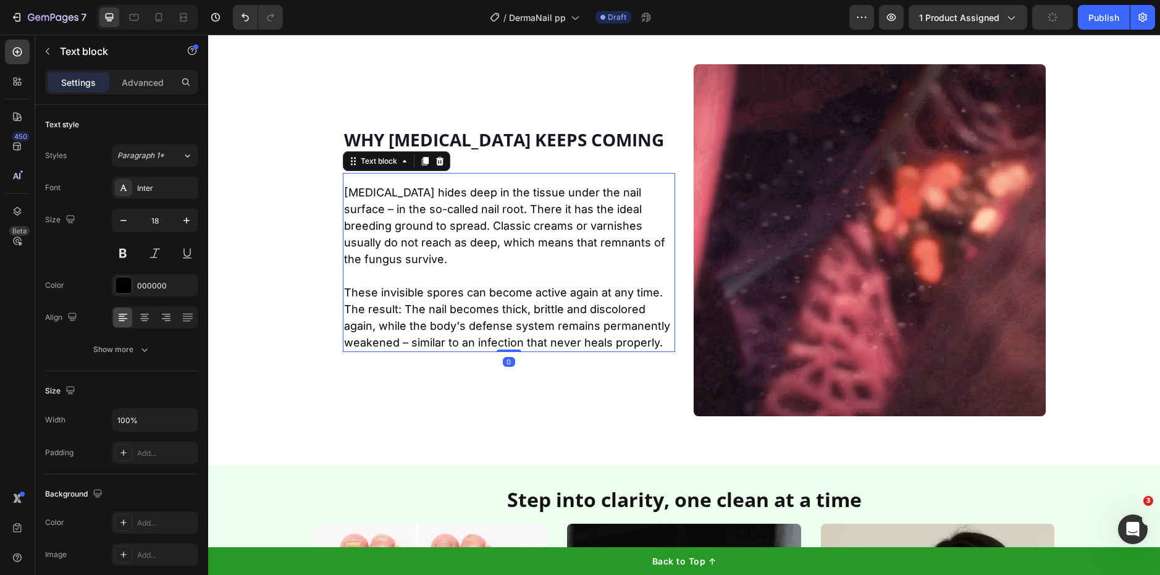
click at [481, 306] on p "These invisible spores can become active again at any time. The result: The nai…" at bounding box center [509, 317] width 330 height 67
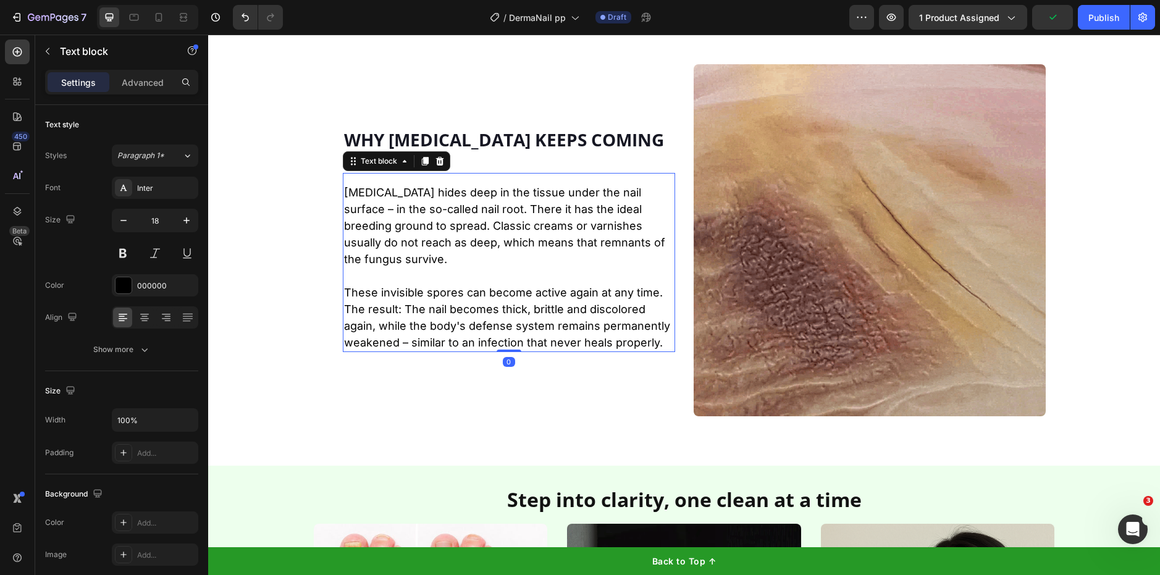
click at [481, 306] on p "These invisible spores can become active again at any time. The result: The nai…" at bounding box center [509, 317] width 330 height 67
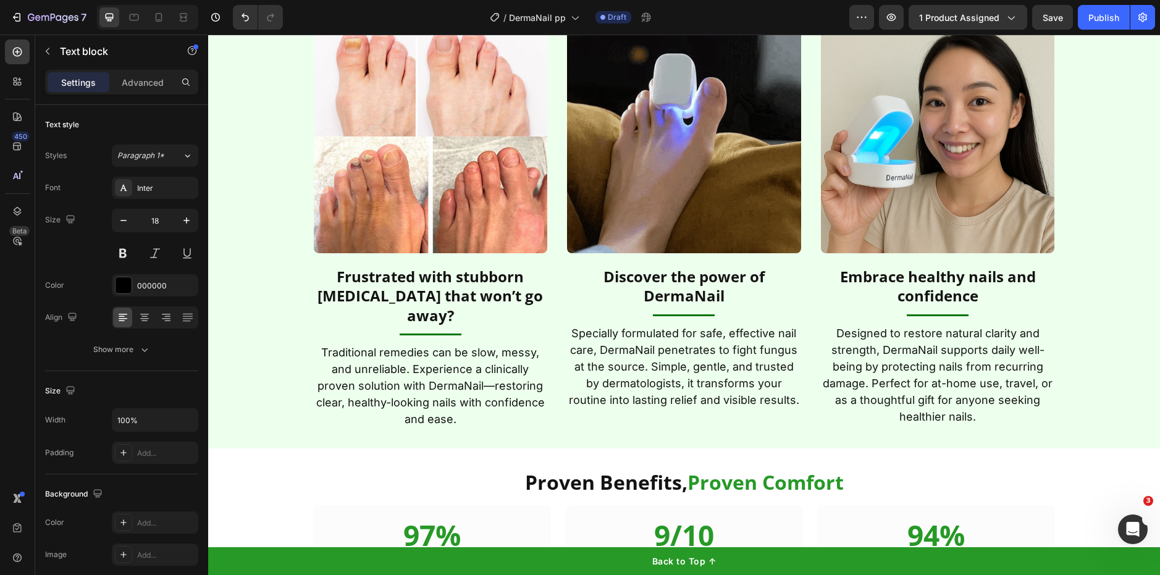
scroll to position [2133, 0]
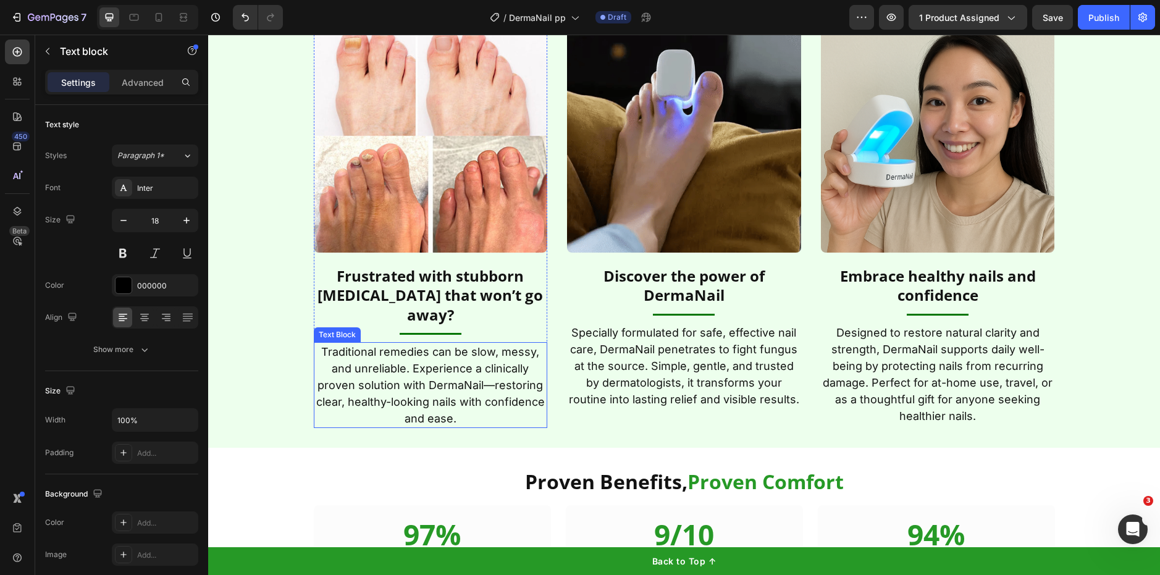
click at [458, 346] on p "Traditional remedies can be slow, messy, and unreliable. Experience a clinicall…" at bounding box center [431, 384] width 232 height 83
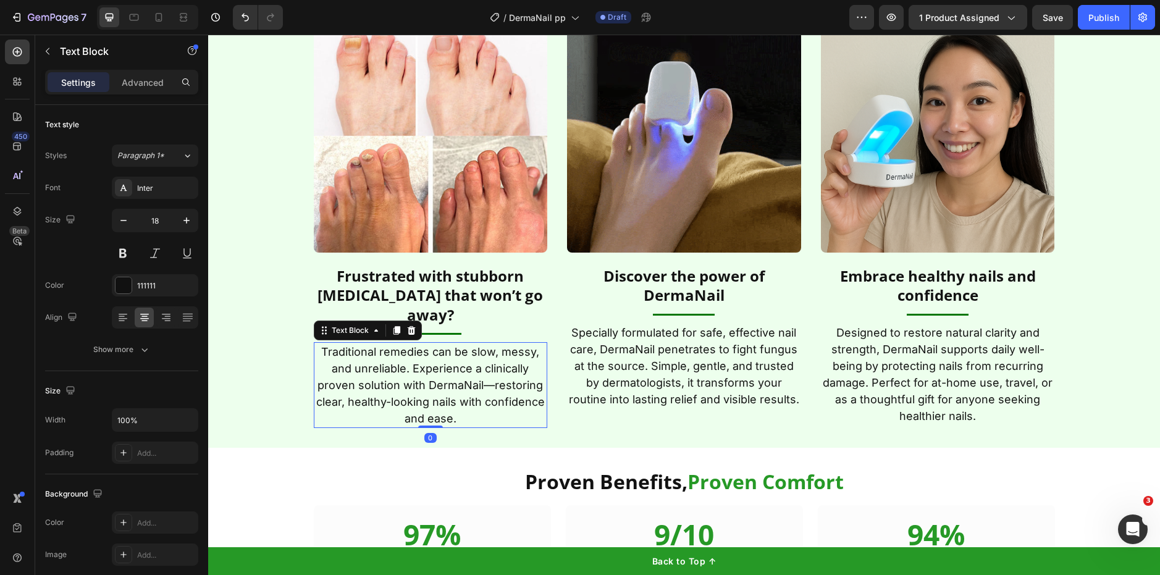
click at [458, 346] on p "Traditional remedies can be slow, messy, and unreliable. Experience a clinicall…" at bounding box center [431, 384] width 232 height 83
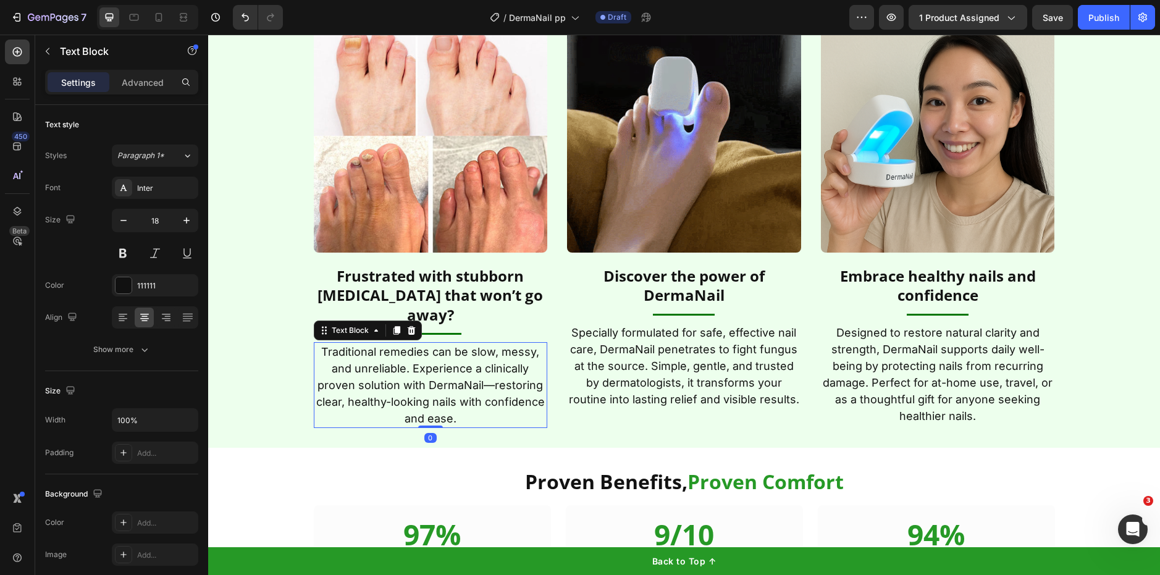
click at [458, 346] on p "Traditional remedies can be slow, messy, and unreliable. Experience a clinicall…" at bounding box center [431, 384] width 232 height 83
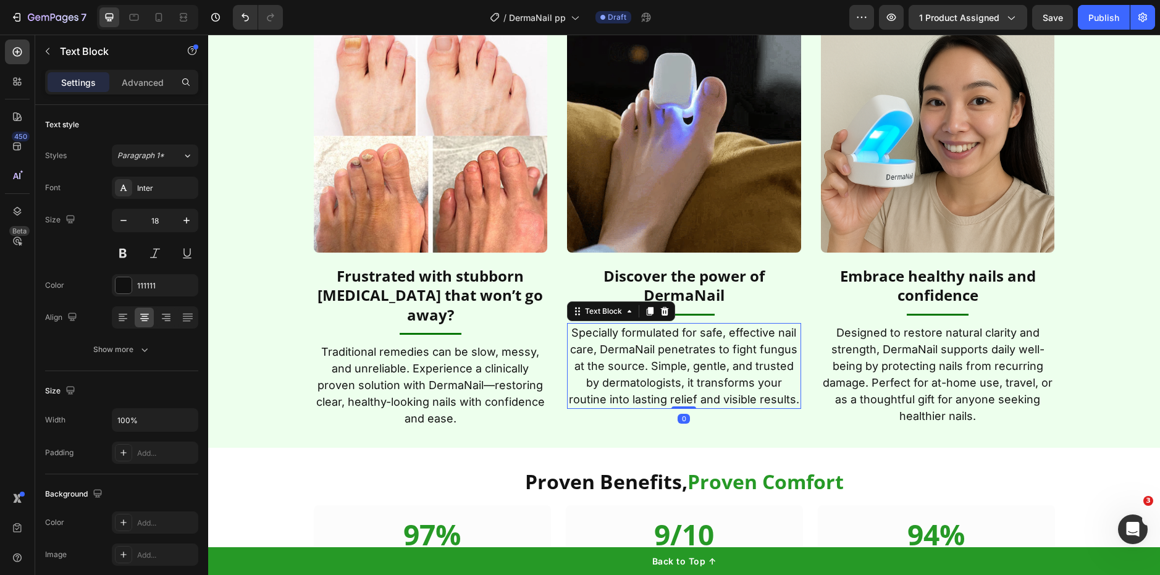
click at [698, 387] on p "Specially formulated for safe, effective nail care, DermaNail penetrates to fig…" at bounding box center [684, 365] width 232 height 83
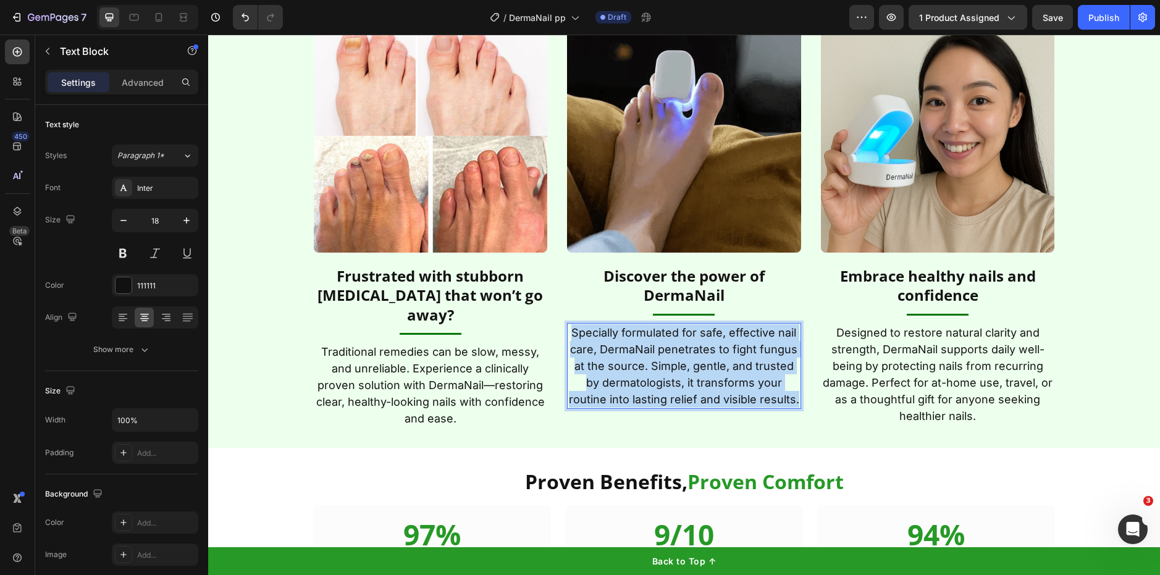
click at [698, 387] on p "Specially formulated for safe, effective nail care, DermaNail penetrates to fig…" at bounding box center [684, 365] width 232 height 83
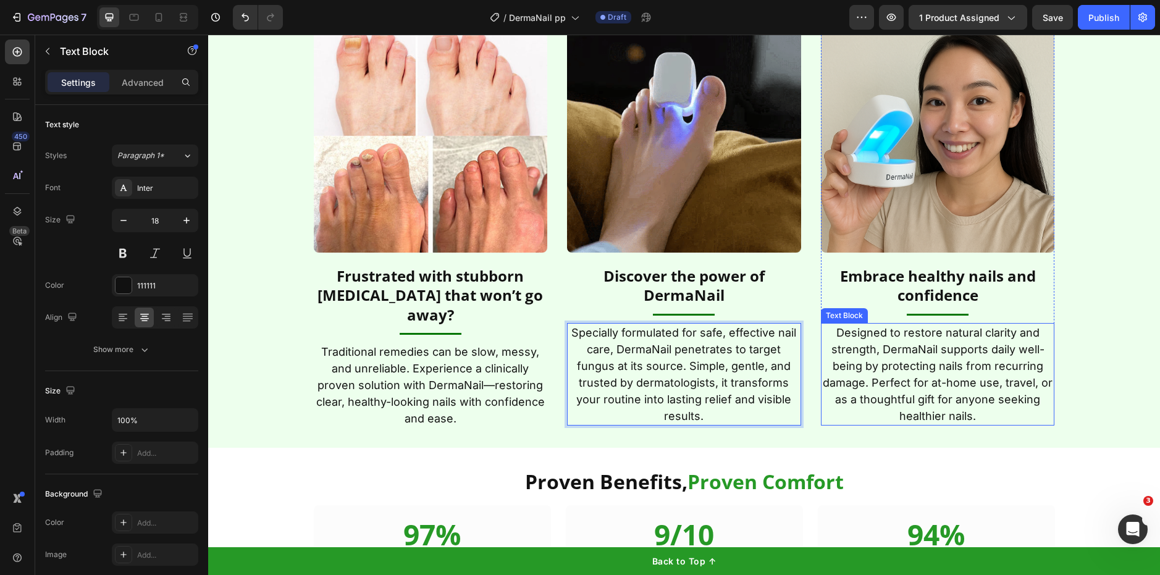
click at [922, 354] on p "Designed to restore natural clarity and strength, DermaNail supports daily well…" at bounding box center [938, 374] width 232 height 100
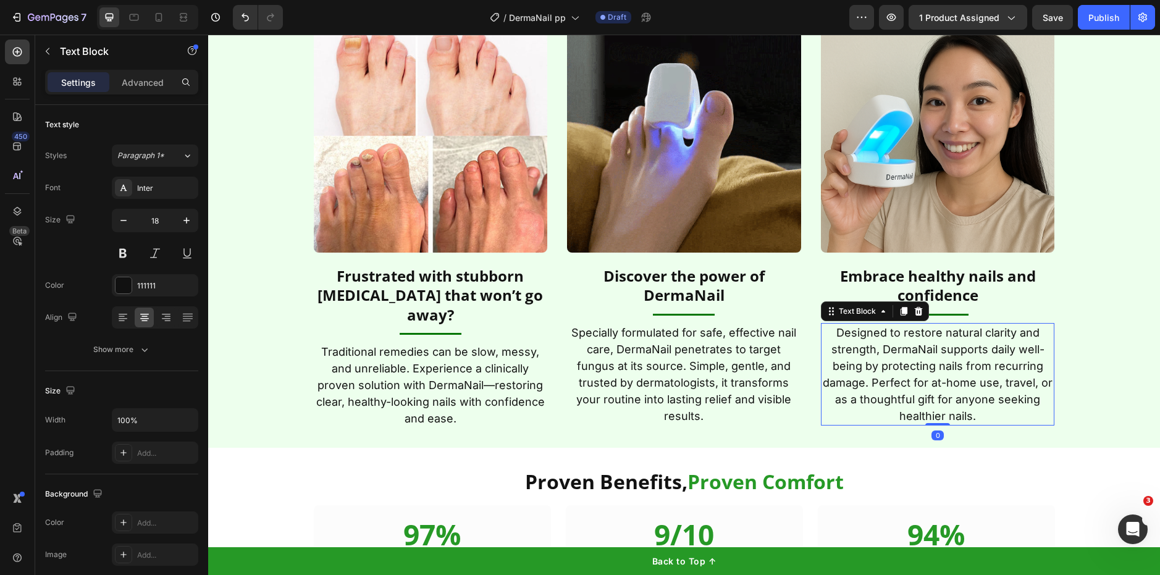
click at [922, 354] on p "Designed to restore natural clarity and strength, DermaNail supports daily well…" at bounding box center [938, 374] width 232 height 100
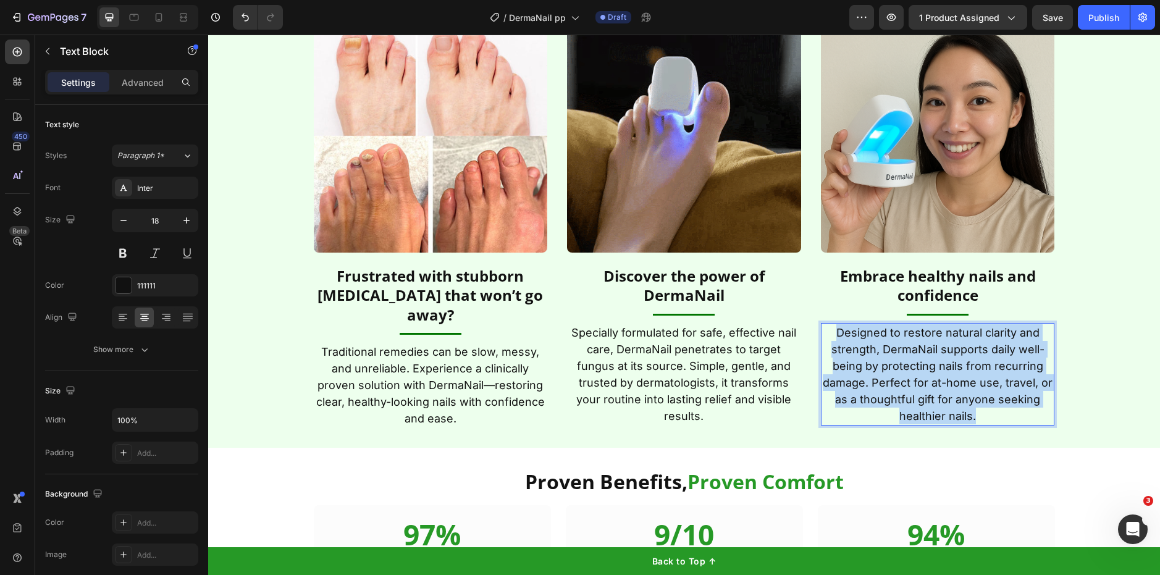
click at [922, 354] on p "Designed to restore natural clarity and strength, DermaNail supports daily well…" at bounding box center [938, 374] width 232 height 100
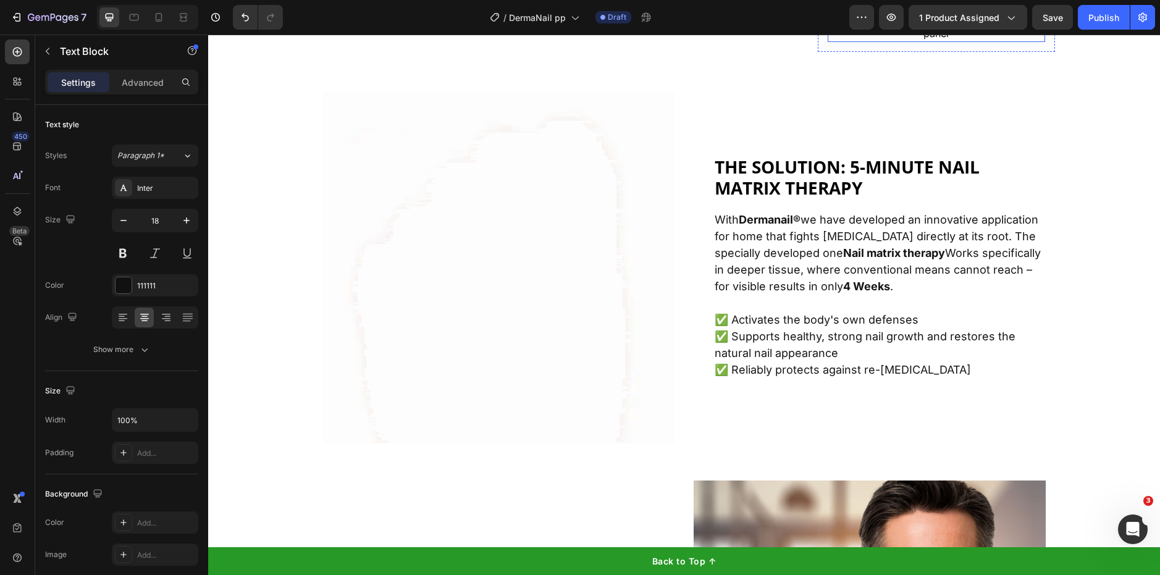
scroll to position [2717, 0]
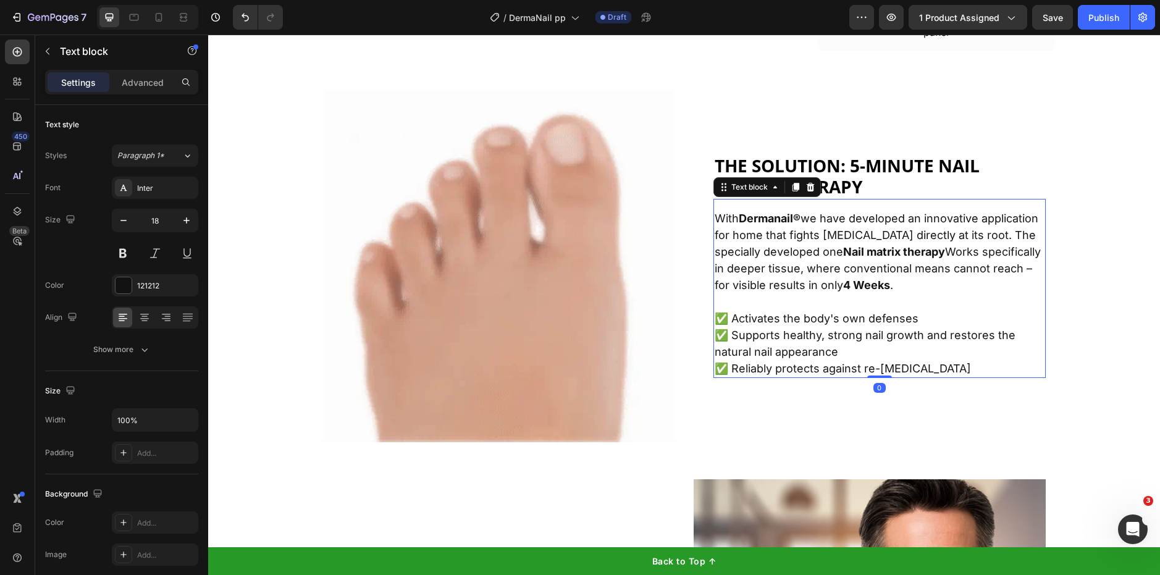
click at [844, 335] on p "✅ Activates the body's own defenses ✅ Supports healthy, strong nail growth and …" at bounding box center [880, 343] width 330 height 67
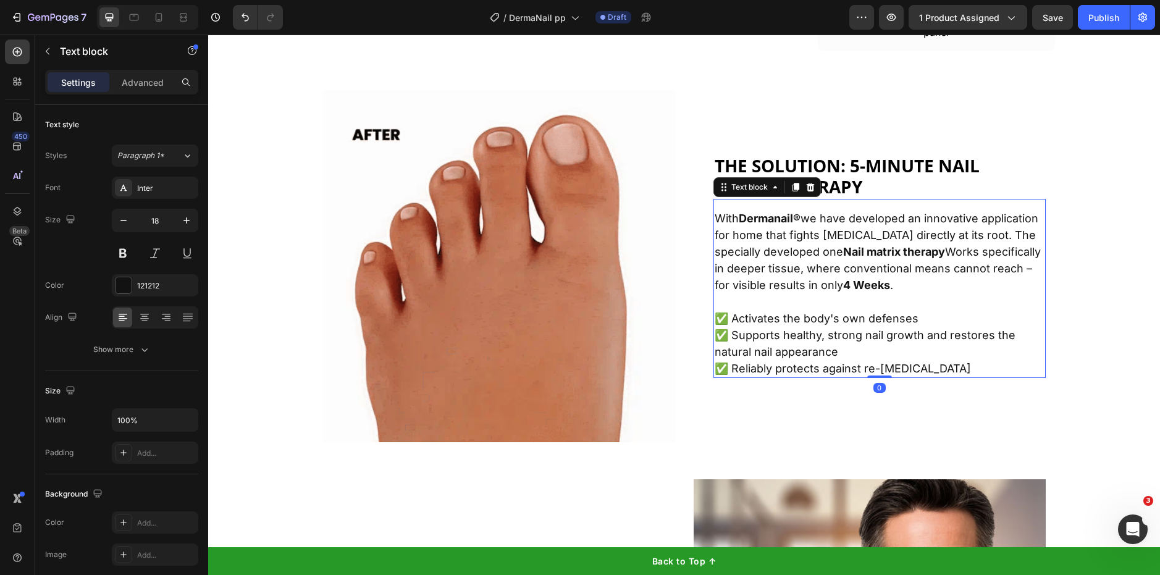
click at [844, 335] on p "✅ Activates the body's own defenses ✅ Supports healthy, strong nail growth and …" at bounding box center [880, 343] width 330 height 67
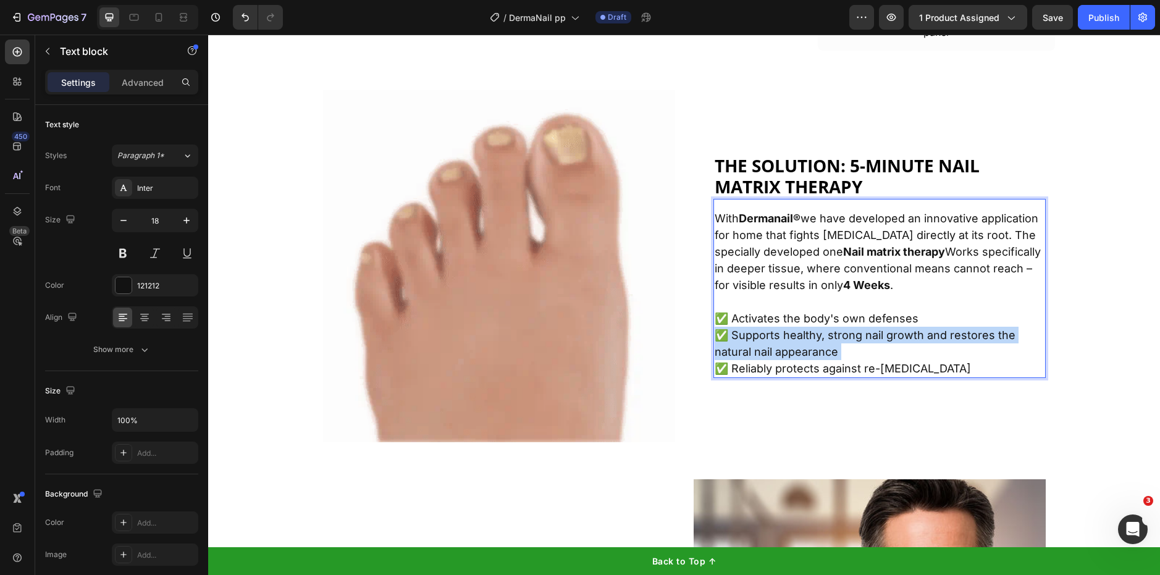
click at [844, 335] on p "✅ Activates the body's own defenses ✅ Supports healthy, strong nail growth and …" at bounding box center [880, 343] width 330 height 67
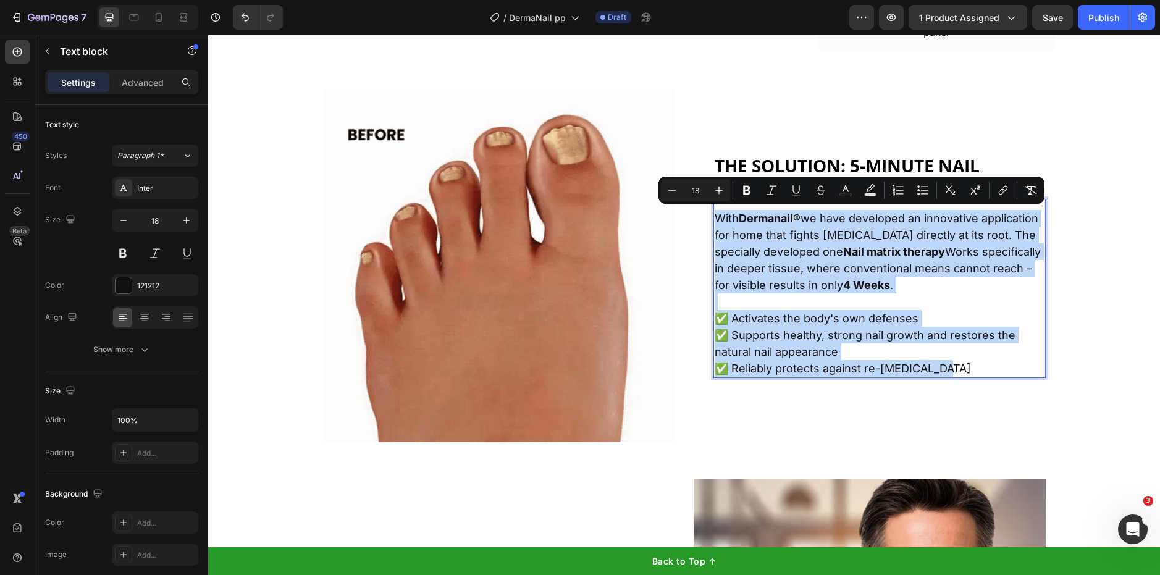
click at [870, 290] on p "With Dermanail® we have developed an innovative application for home that fight…" at bounding box center [880, 251] width 330 height 83
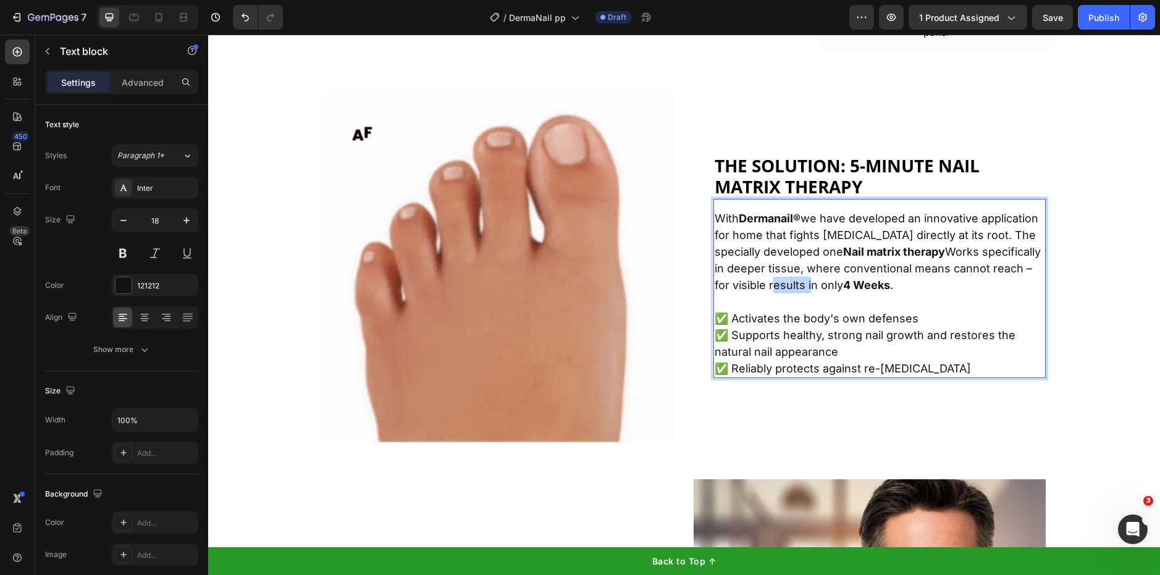
click at [870, 290] on p "With Dermanail® we have developed an innovative application for home that fight…" at bounding box center [880, 251] width 330 height 83
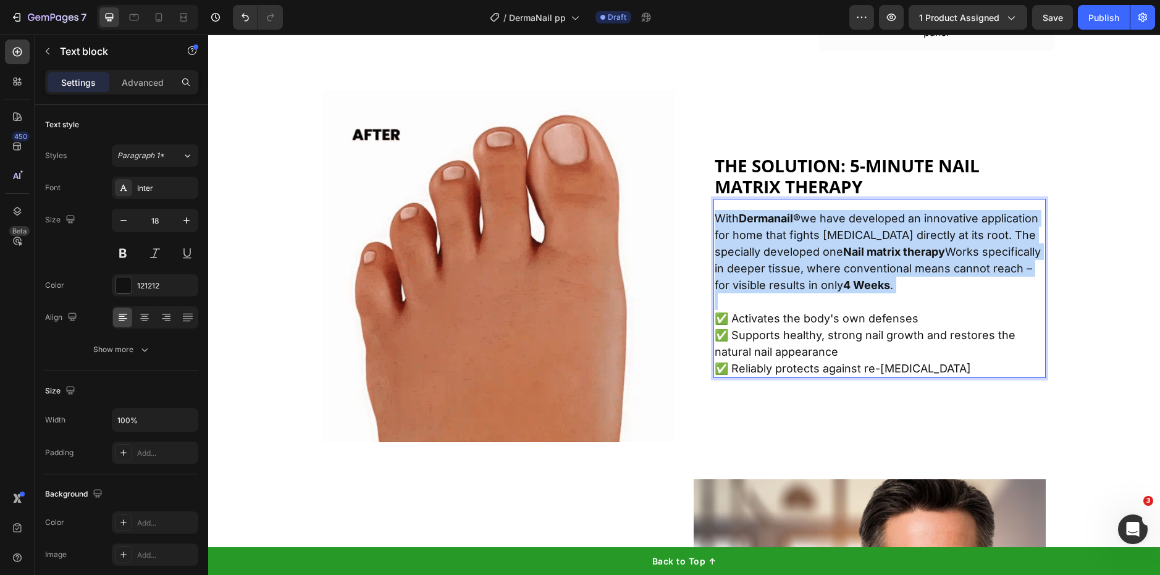
click at [870, 290] on p "With Dermanail® we have developed an innovative application for home that fight…" at bounding box center [880, 251] width 330 height 83
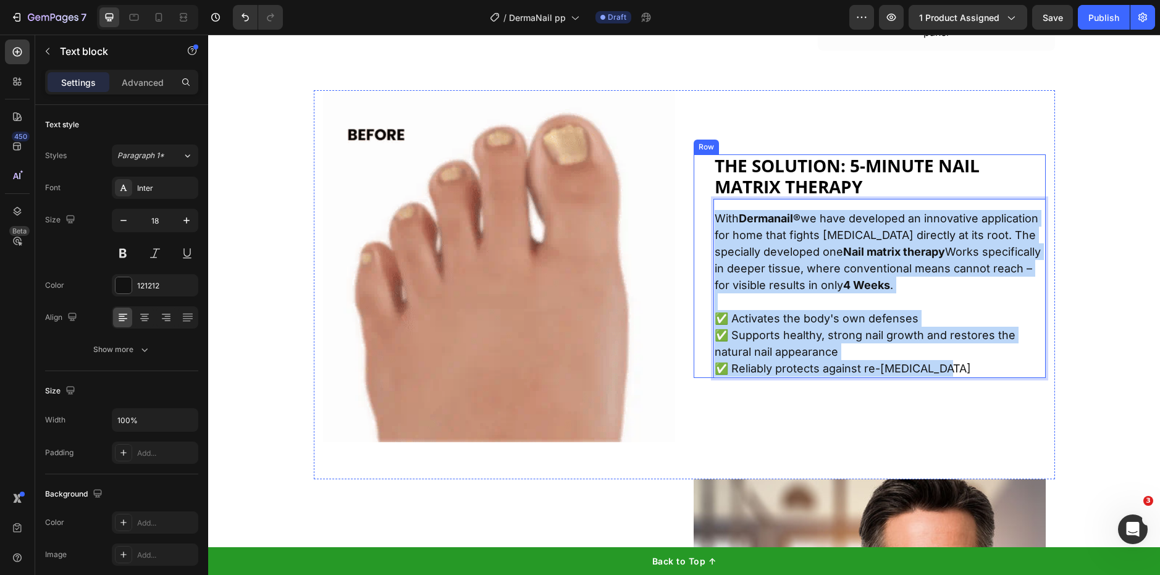
drag, startPoint x: 949, startPoint y: 374, endPoint x: 700, endPoint y: 220, distance: 292.0
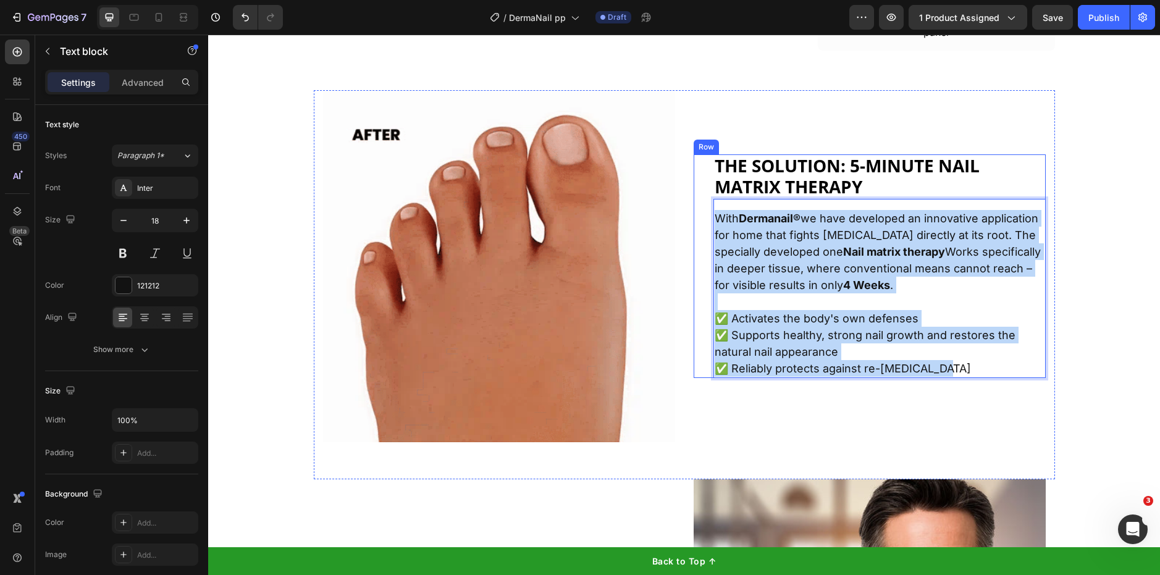
click at [700, 220] on div "The solution: 5-minute nail matrix therapy Heading With Dermanail® we have deve…" at bounding box center [870, 265] width 352 height 223
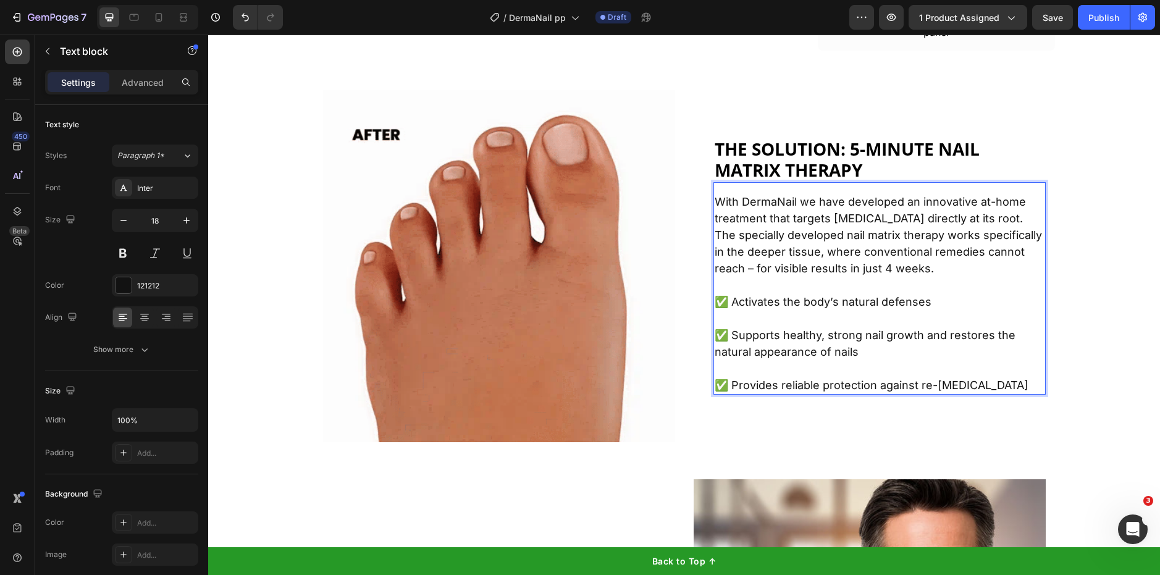
click at [903, 305] on p "✅ Activates the body’s natural defenses" at bounding box center [880, 301] width 330 height 17
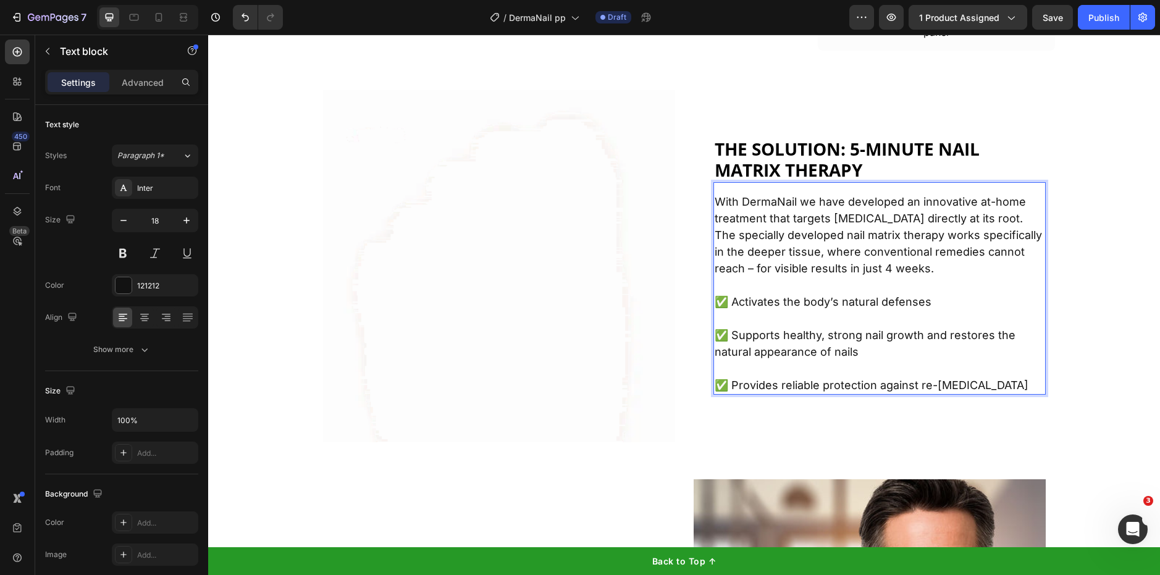
click at [208, 35] on lt-span "defen c es" at bounding box center [208, 35] width 0 height 0
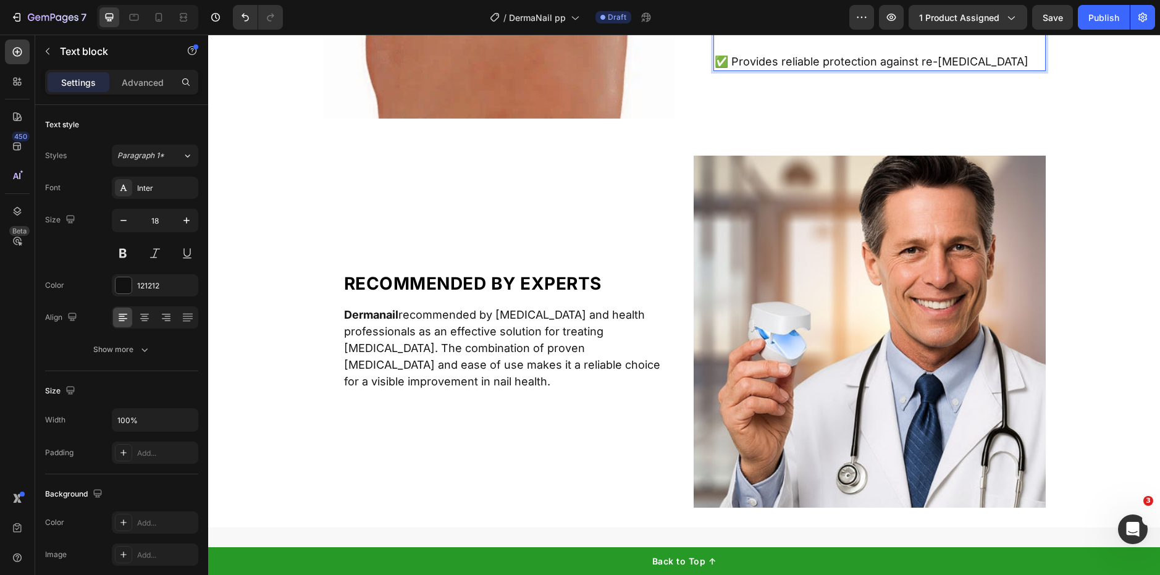
scroll to position [3041, 0]
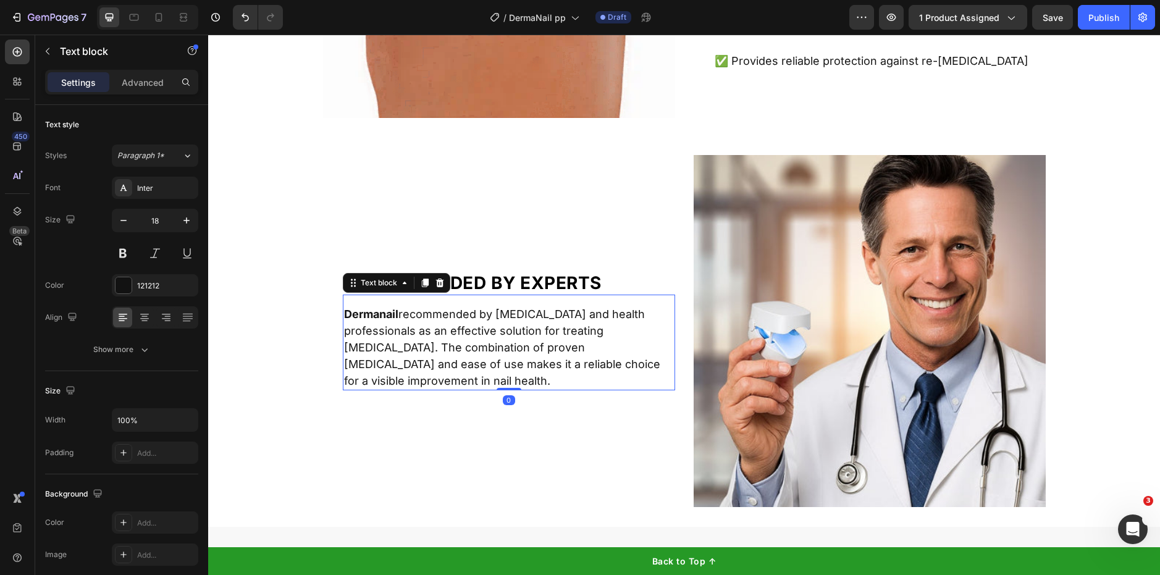
click at [466, 313] on p "Dermanail recommended by [MEDICAL_DATA] and health professionals as an effectiv…" at bounding box center [509, 347] width 330 height 83
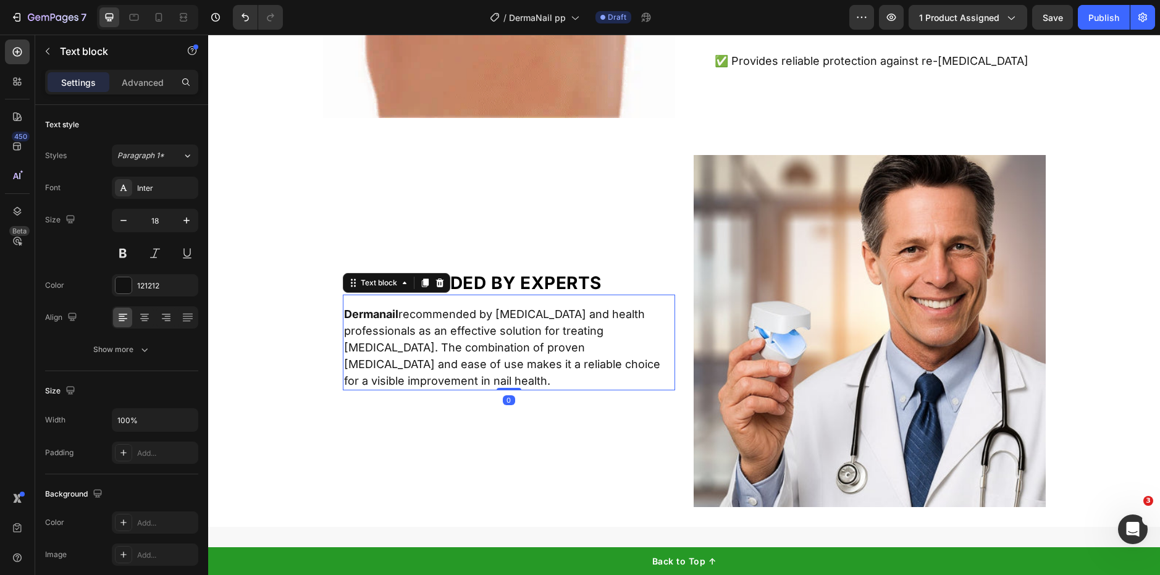
click at [466, 313] on p "Dermanail recommended by [MEDICAL_DATA] and health professionals as an effectiv…" at bounding box center [509, 347] width 330 height 83
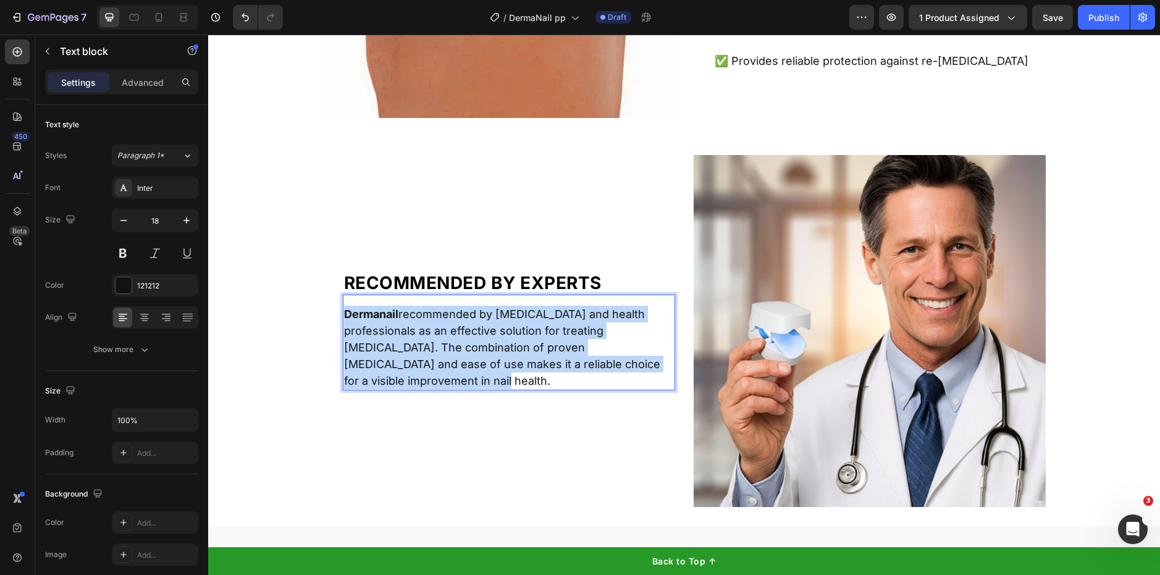
click at [466, 313] on p "Dermanail recommended by [MEDICAL_DATA] and health professionals as an effectiv…" at bounding box center [509, 347] width 330 height 83
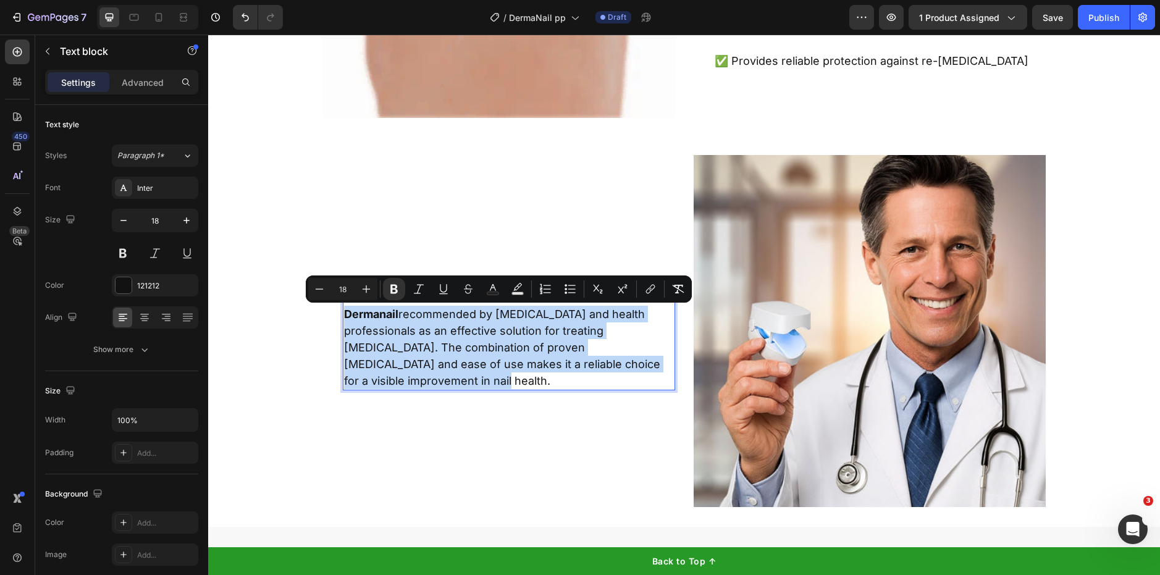
copy p "Dermanail recommended by [MEDICAL_DATA] and health professionals as an effectiv…"
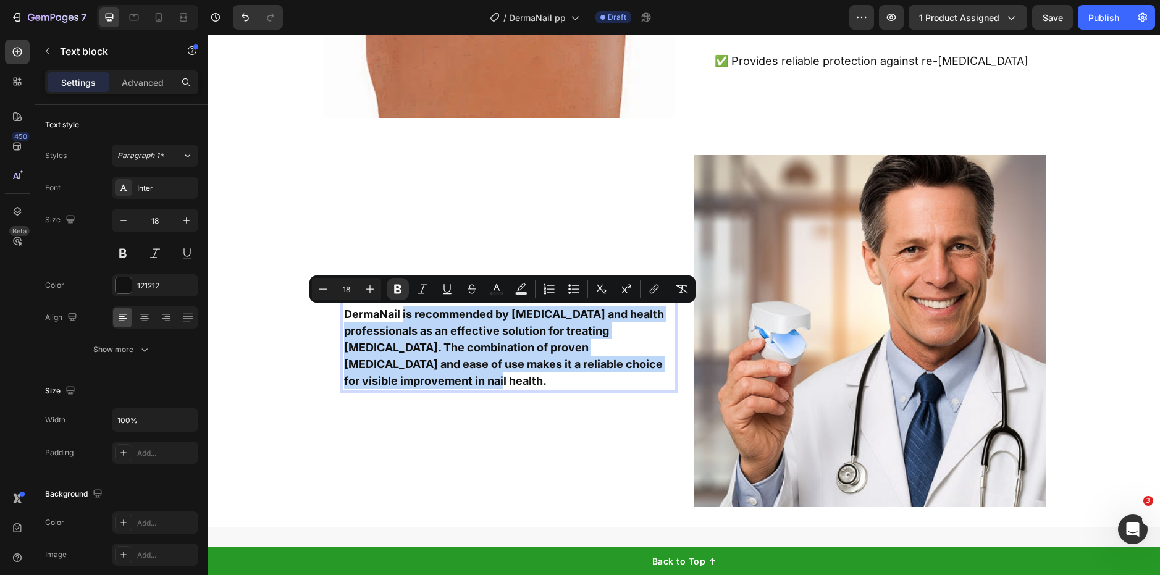
drag, startPoint x: 399, startPoint y: 309, endPoint x: 529, endPoint y: 390, distance: 153.4
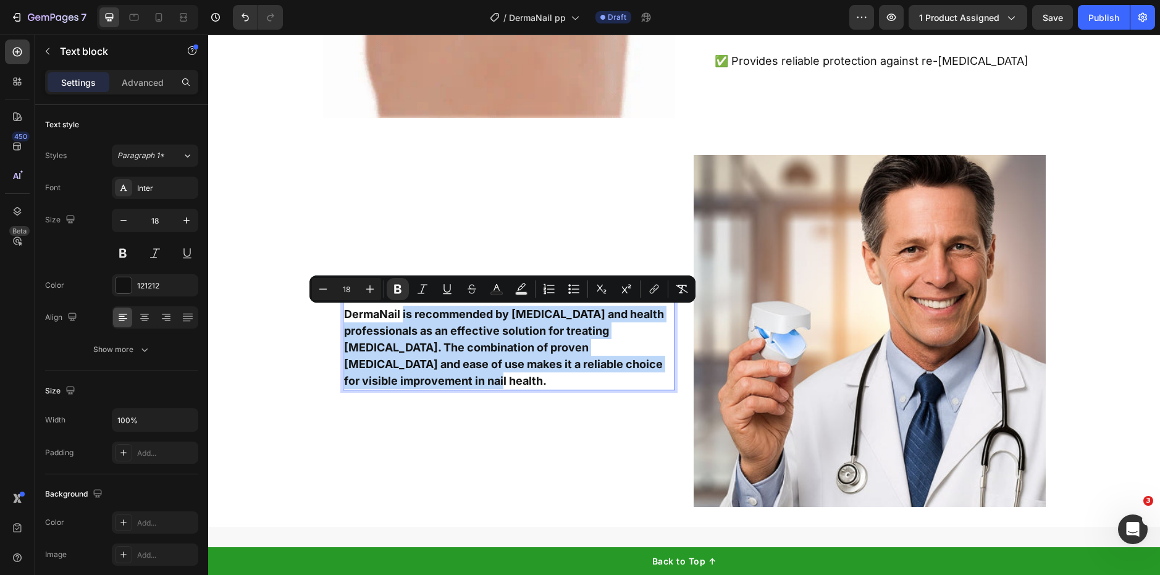
click at [529, 390] on div "DermaNail is recommended by [MEDICAL_DATA] and health professionals as an effec…" at bounding box center [509, 347] width 332 height 86
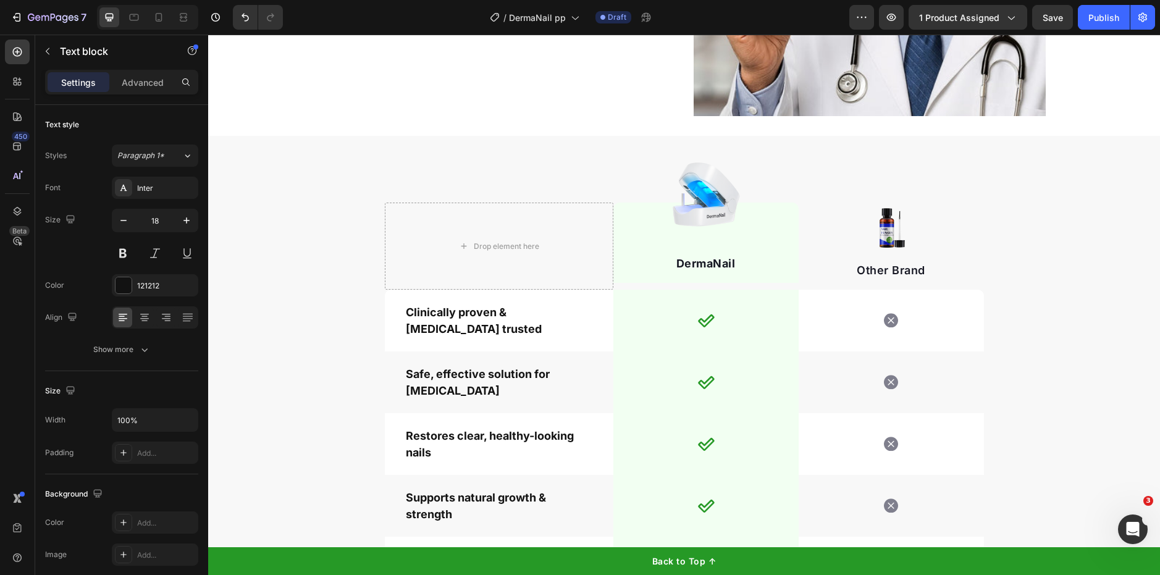
scroll to position [3435, 0]
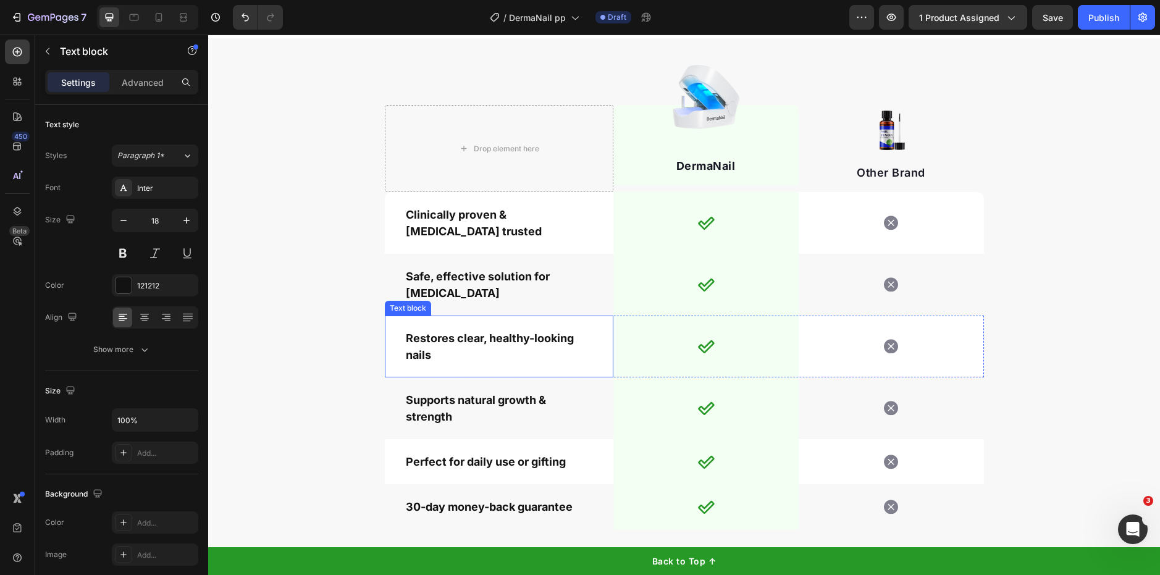
type input "16"
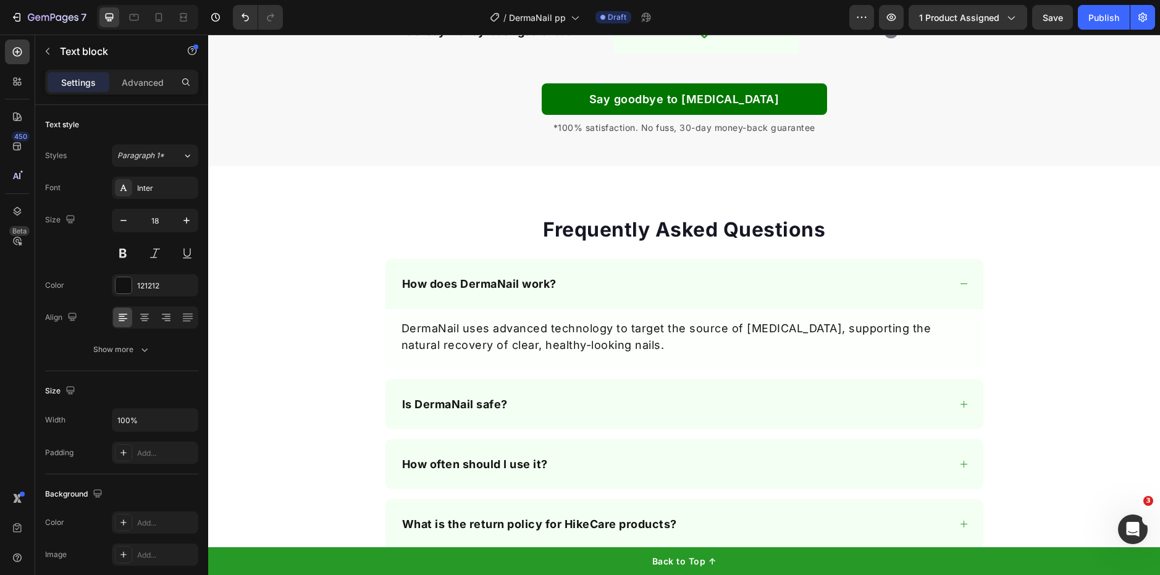
scroll to position [4006, 0]
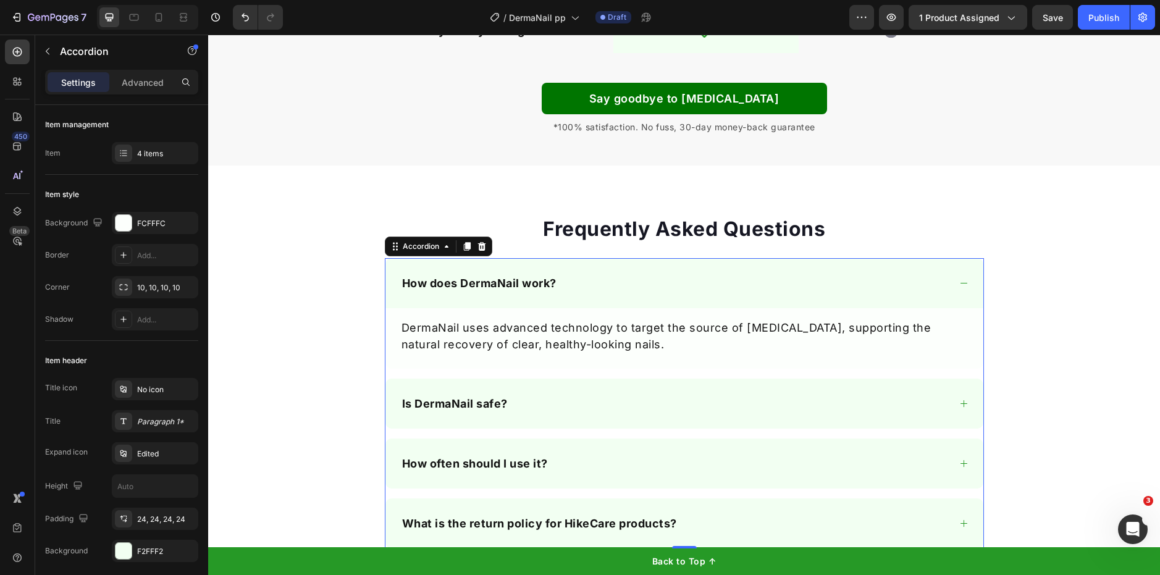
click at [554, 396] on div "Is DermaNail safe?" at bounding box center [674, 403] width 549 height 20
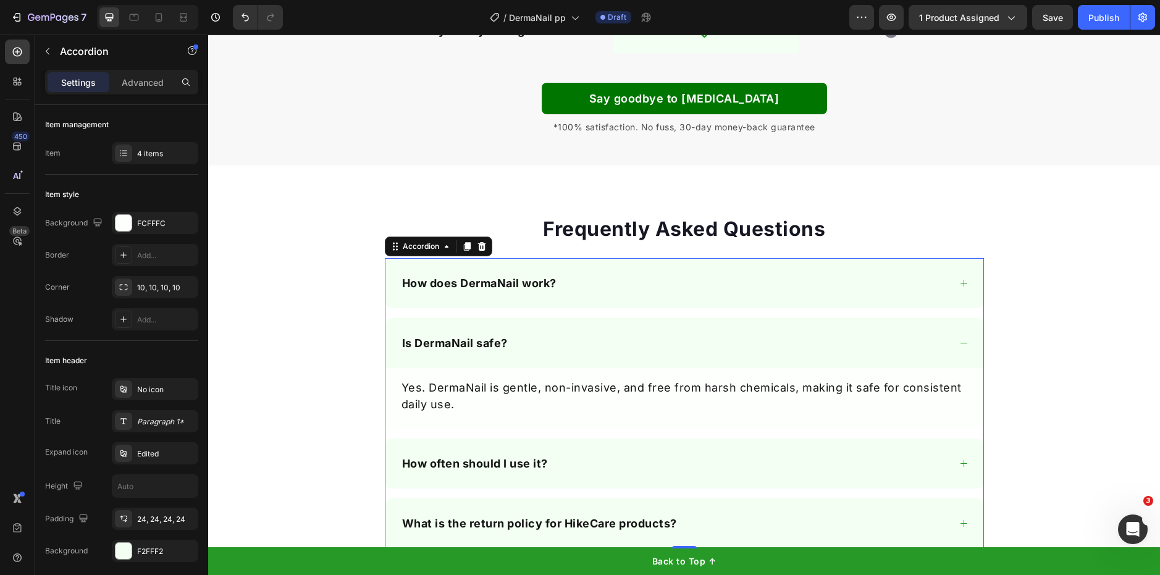
click at [580, 455] on div "How often should I use it?" at bounding box center [674, 463] width 549 height 20
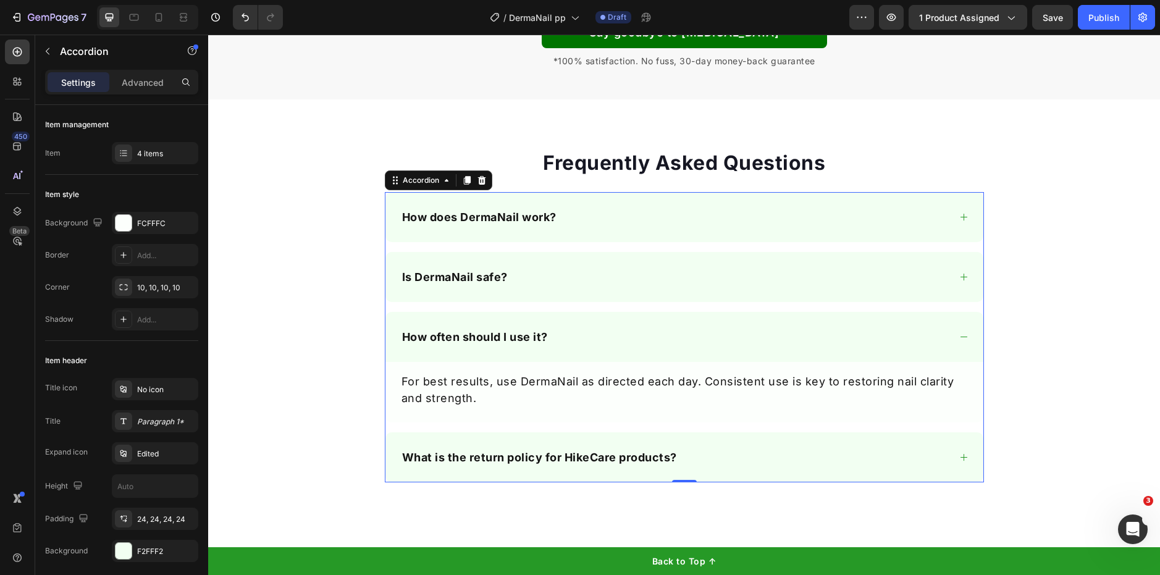
scroll to position [4083, 0]
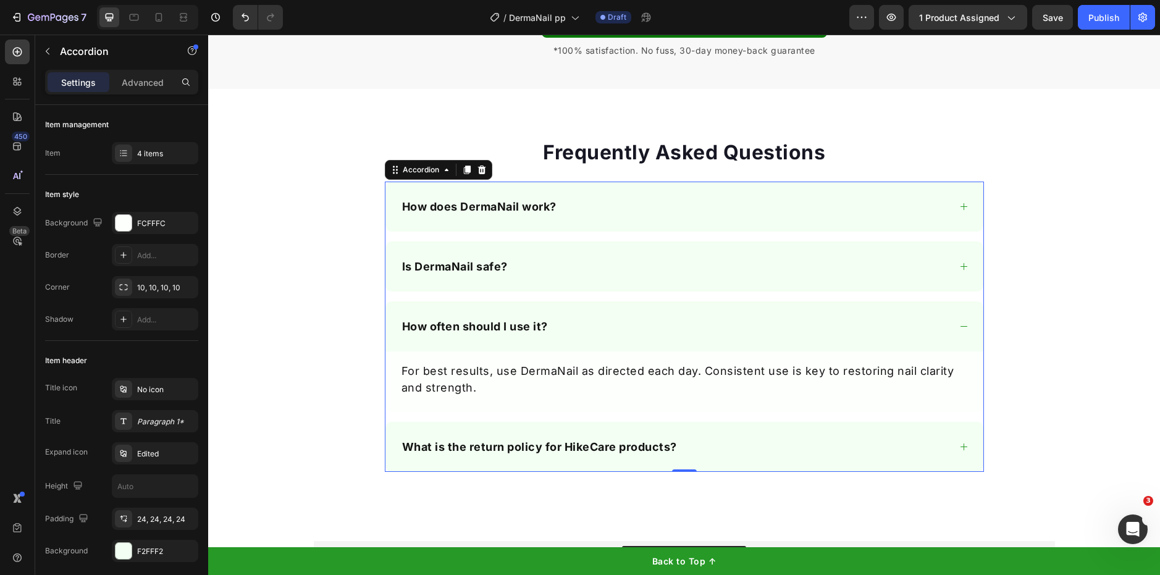
click at [760, 430] on div "What is the return policy for HikeCare products?" at bounding box center [684, 447] width 598 height 50
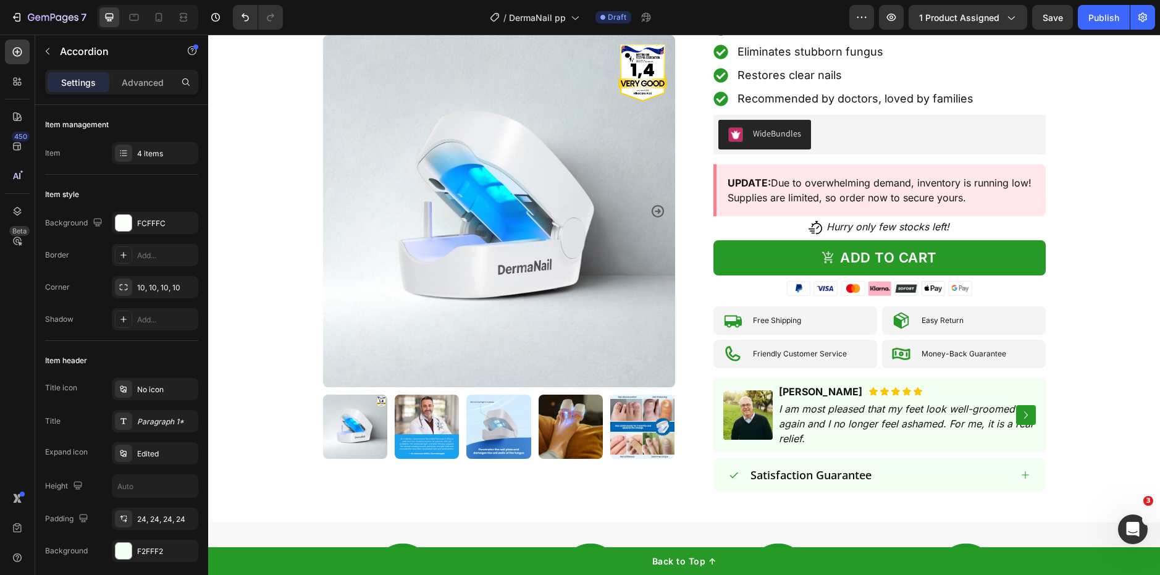
scroll to position [0, 0]
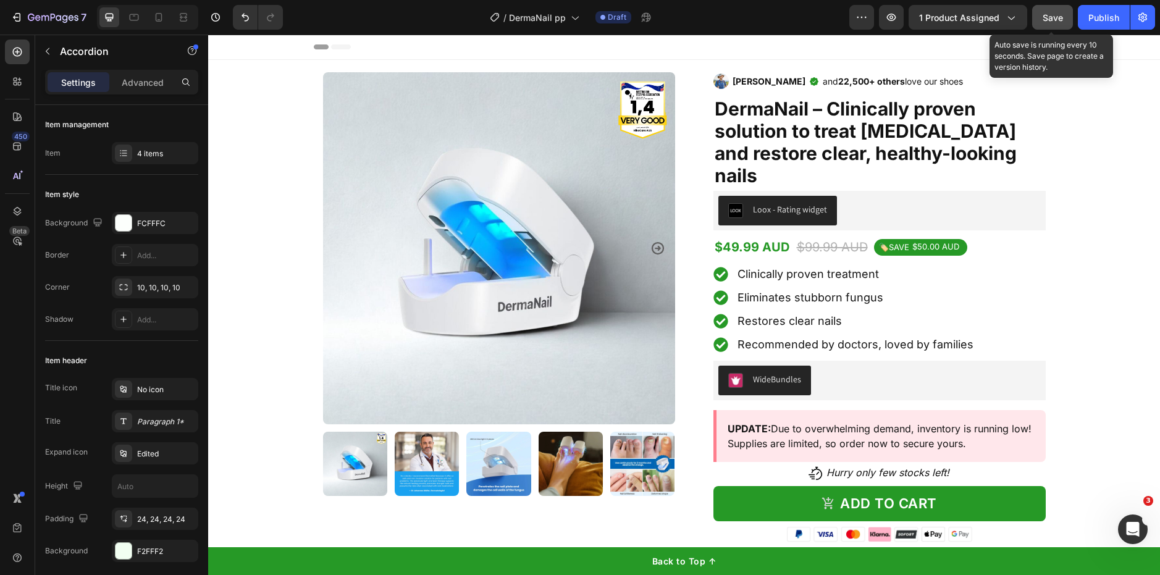
click at [1058, 11] on div "Save" at bounding box center [1052, 17] width 20 height 13
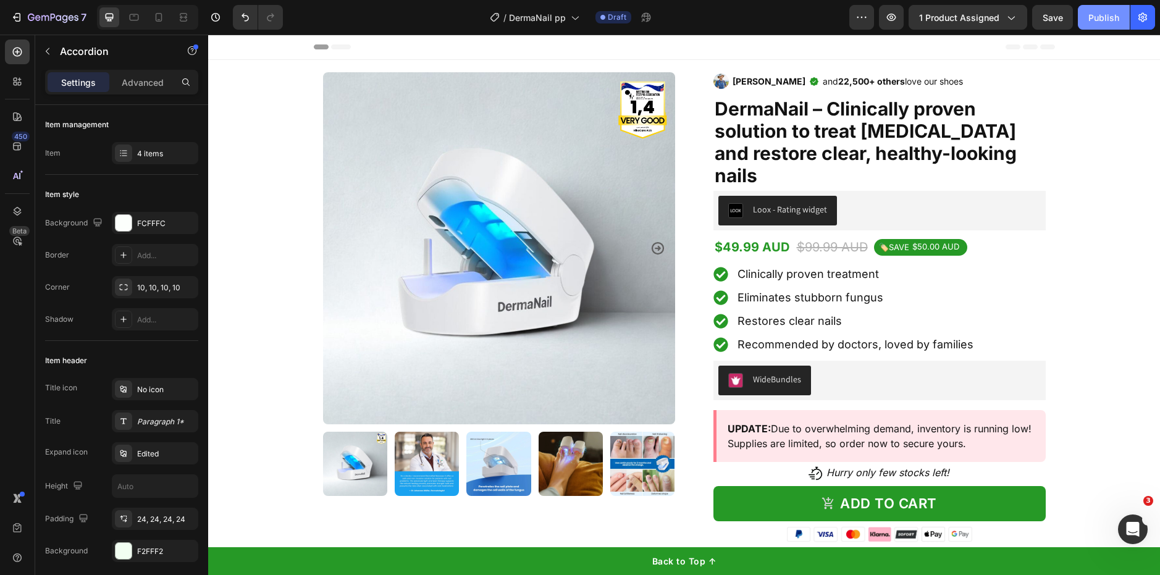
click at [1095, 14] on div "Publish" at bounding box center [1103, 17] width 31 height 13
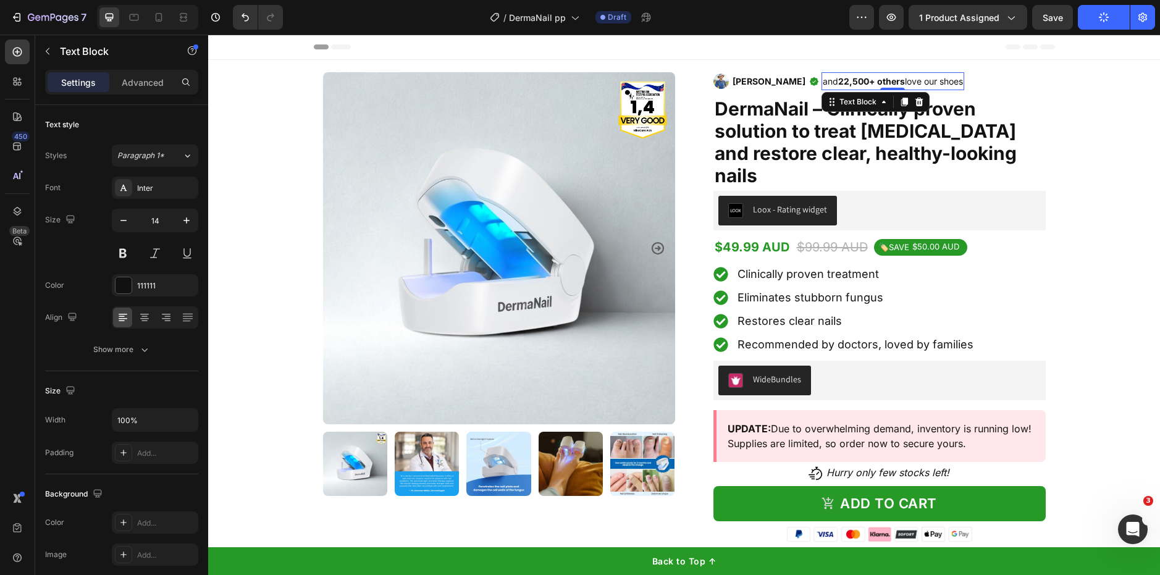
click at [916, 83] on p "and 22,500+ others love our shoes" at bounding box center [893, 80] width 140 height 15
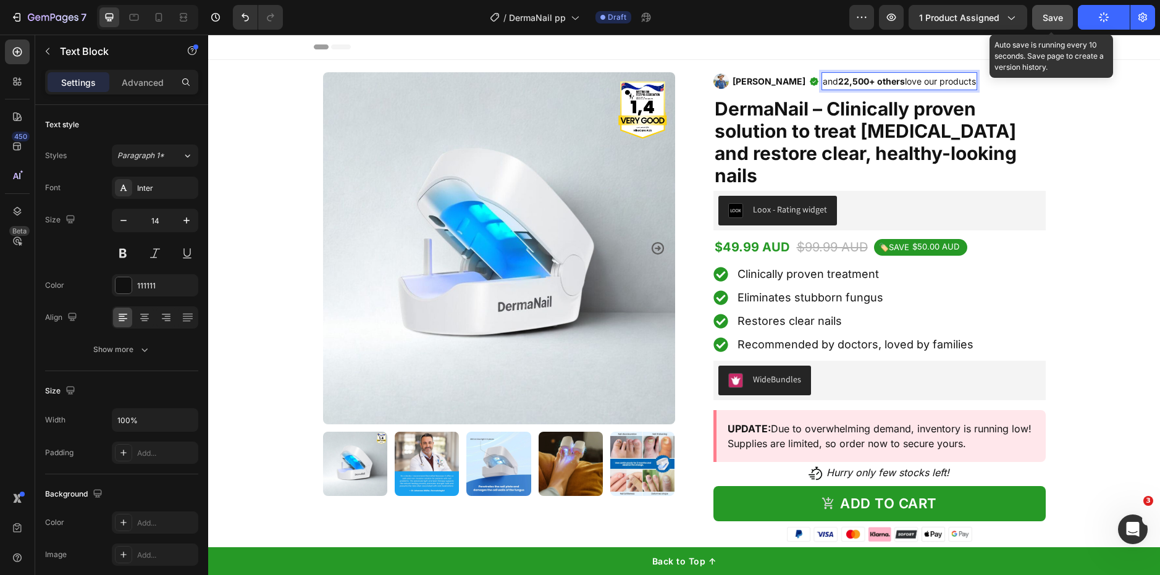
click at [1050, 27] on button "Save" at bounding box center [1052, 17] width 41 height 25
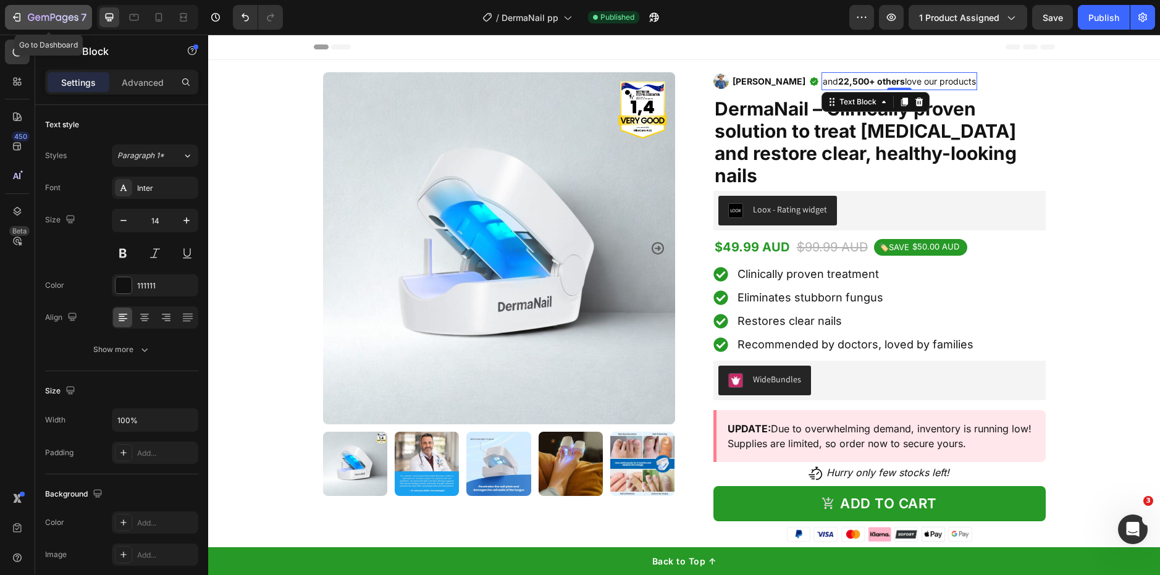
click at [52, 18] on icon "button" at bounding box center [53, 17] width 5 height 7
